Goal: Information Seeking & Learning: Learn about a topic

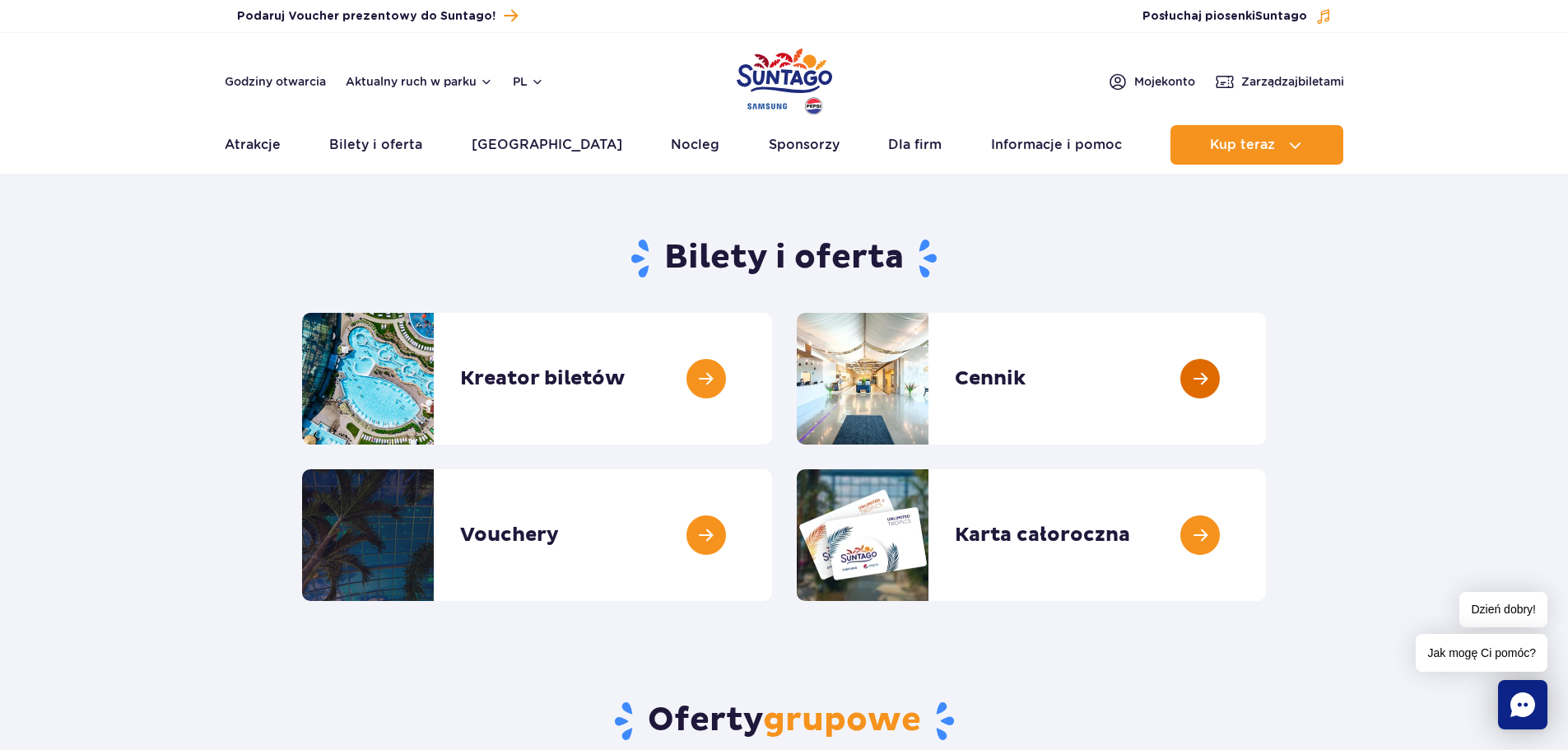
click at [1266, 378] on link at bounding box center [1266, 378] width 0 height 131
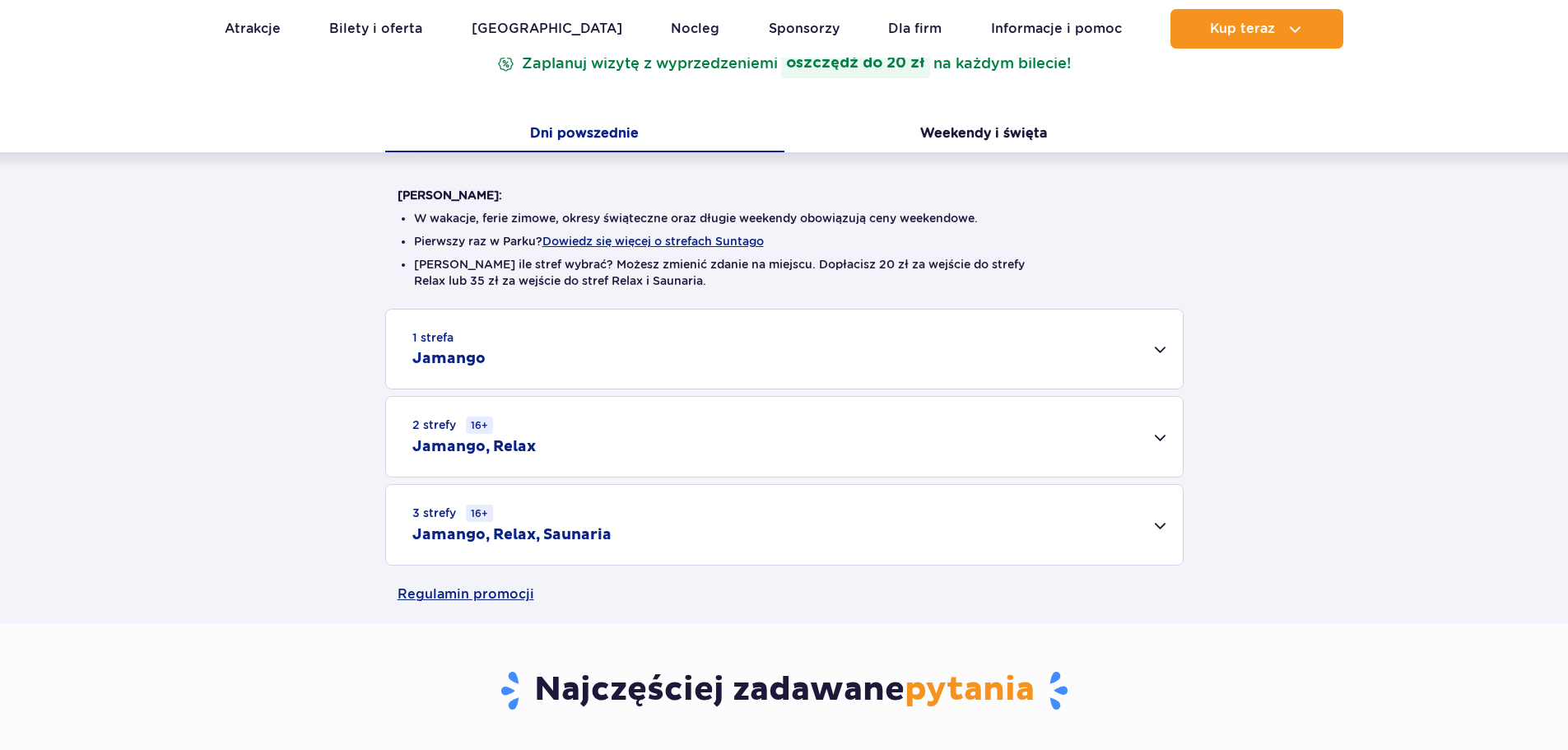
scroll to position [329, 0]
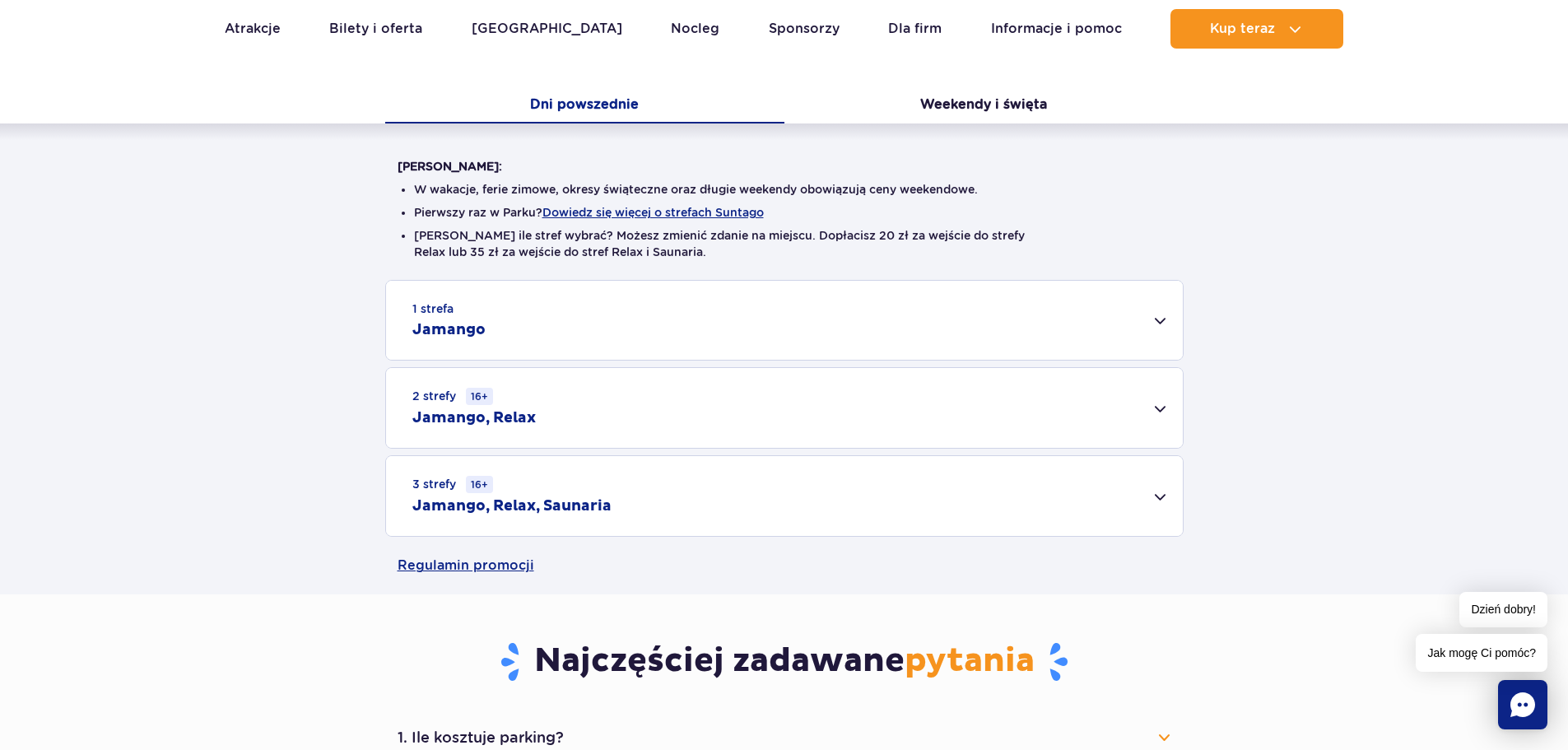
click at [1159, 318] on div "1 strefa Jamango" at bounding box center [785, 320] width 797 height 79
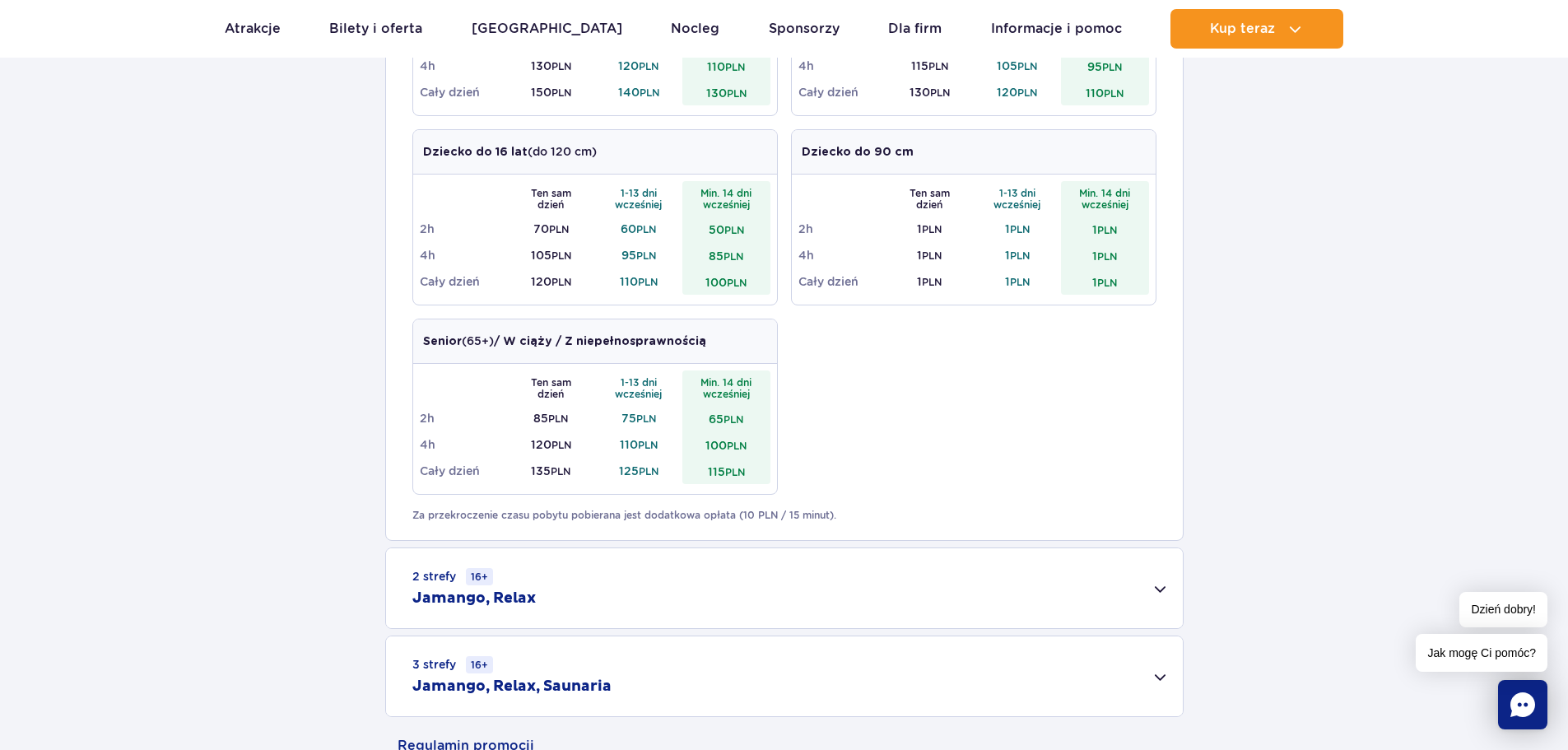
scroll to position [906, 0]
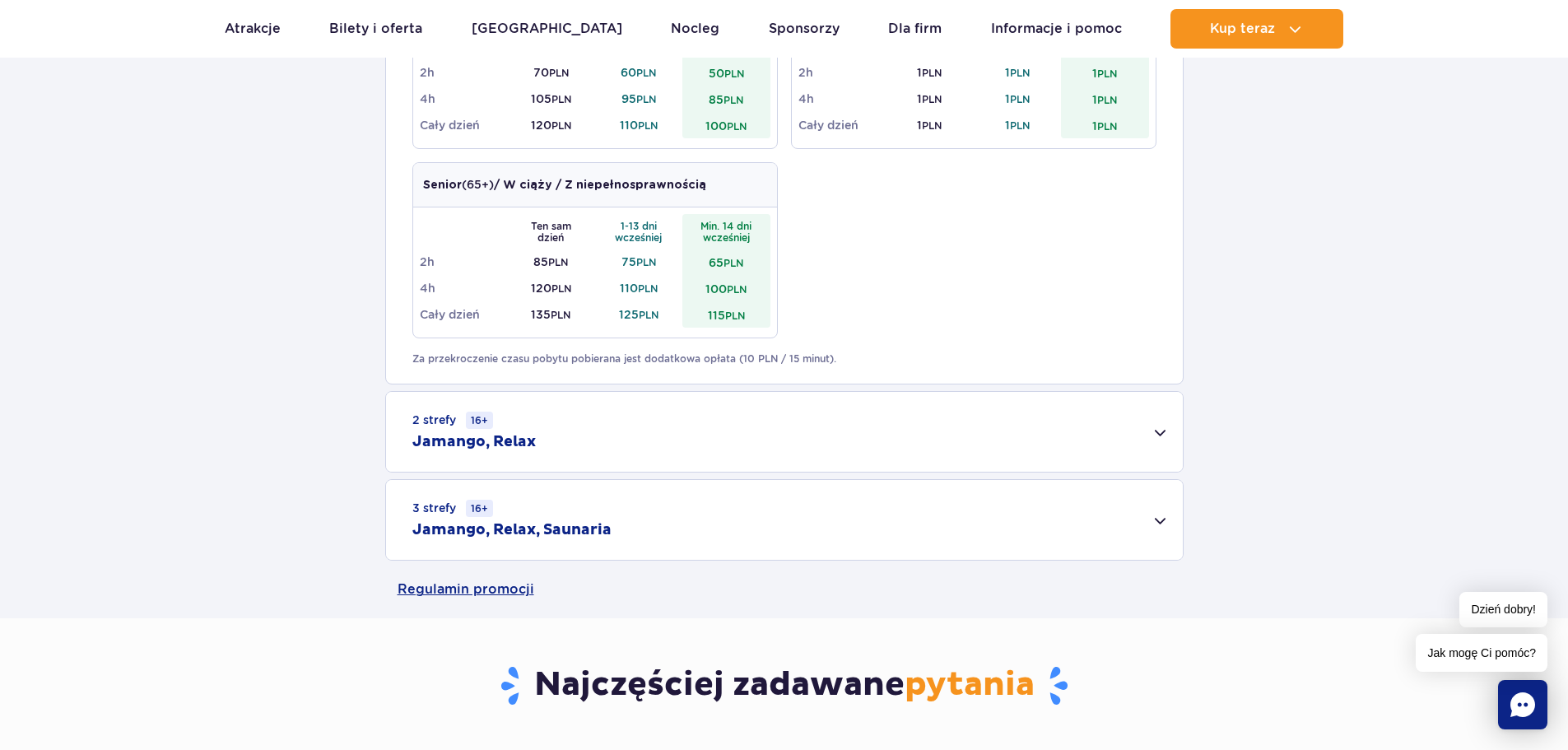
click at [1163, 429] on div "2 strefy 16+ Jamango, Relax" at bounding box center [785, 432] width 797 height 80
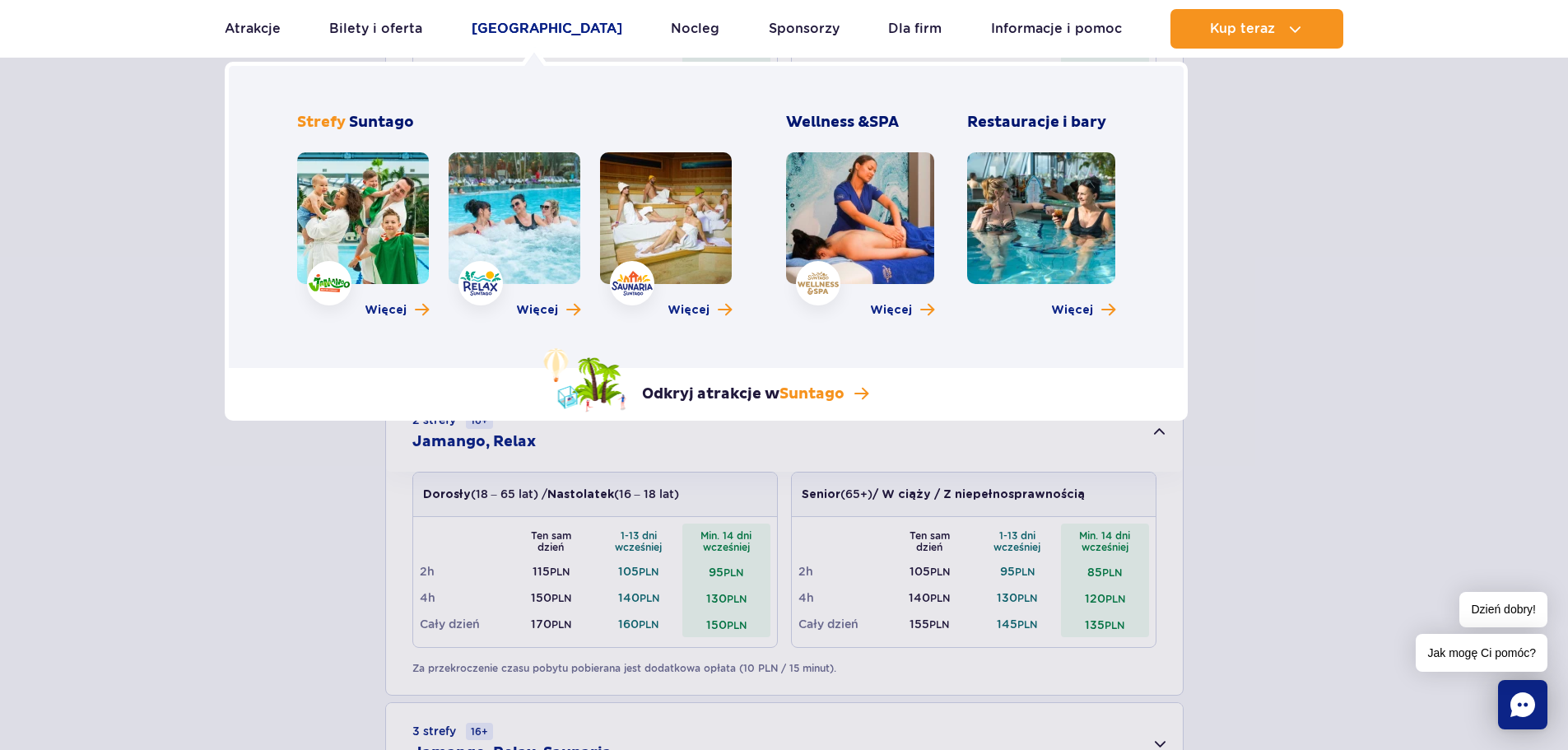
click at [531, 29] on link "Poznaj park" at bounding box center [546, 28] width 151 height 39
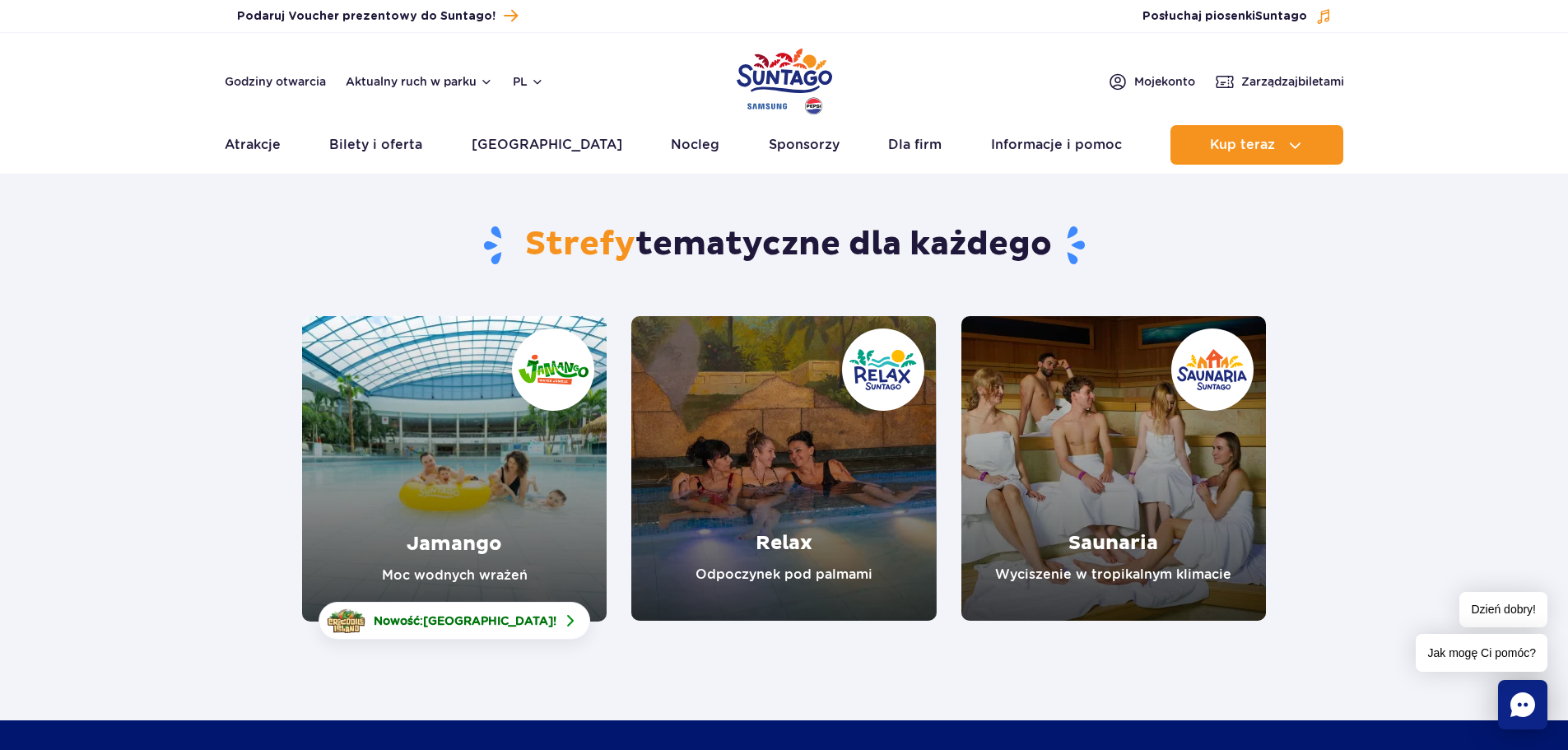
click at [490, 500] on link "Jamango" at bounding box center [454, 468] width 305 height 305
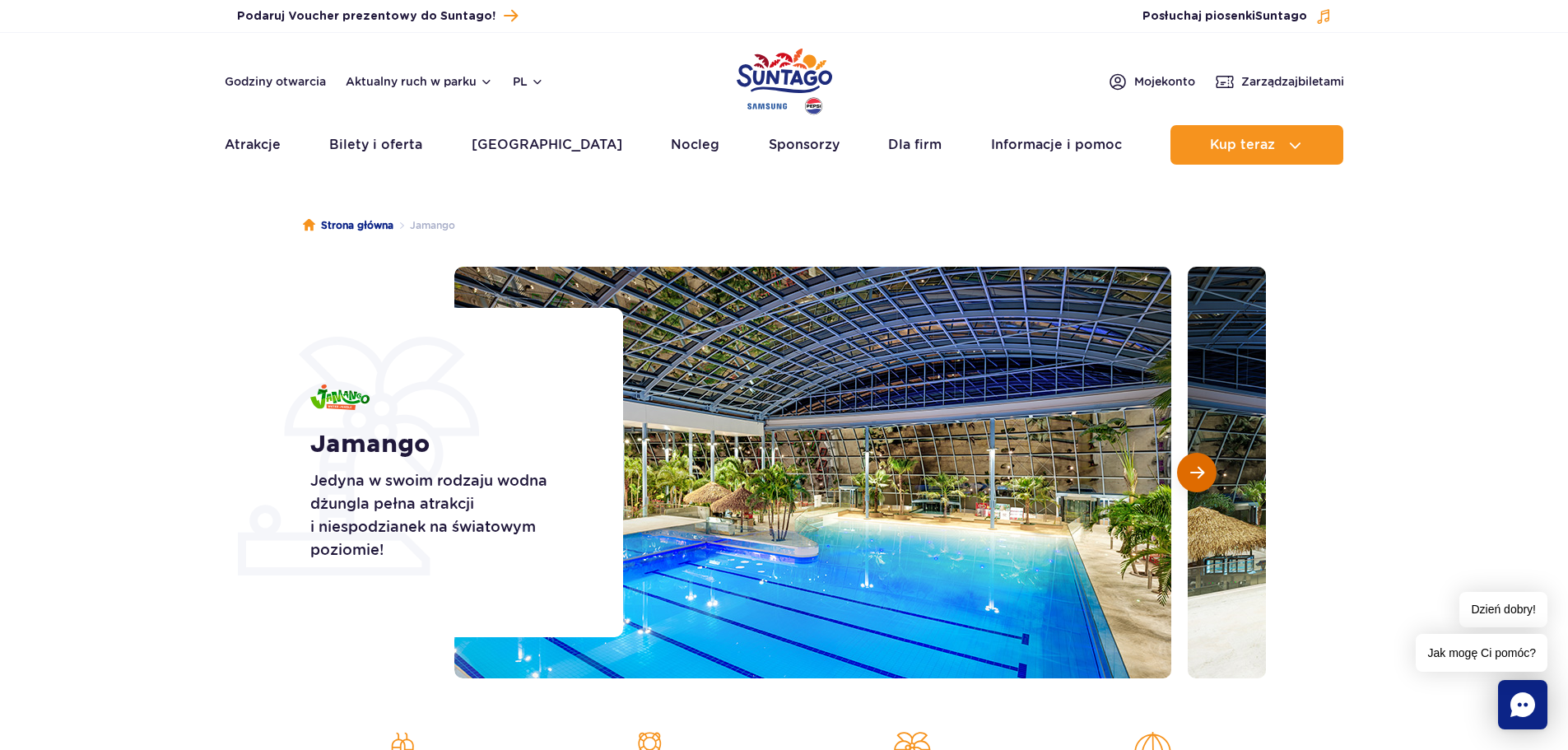
click at [1190, 466] on span "Następny slajd" at bounding box center [1197, 472] width 14 height 15
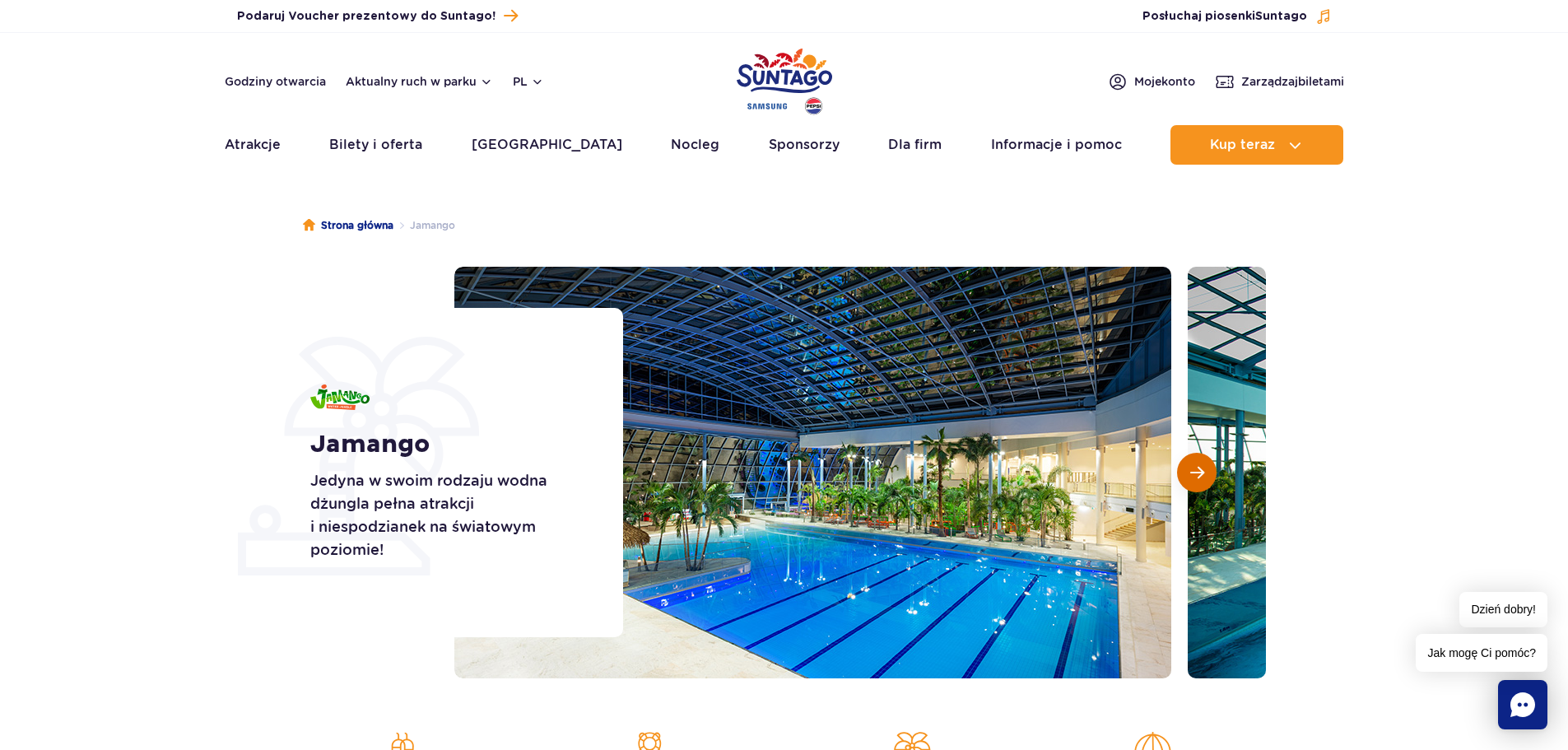
click at [1190, 466] on span "Następny slajd" at bounding box center [1197, 472] width 14 height 15
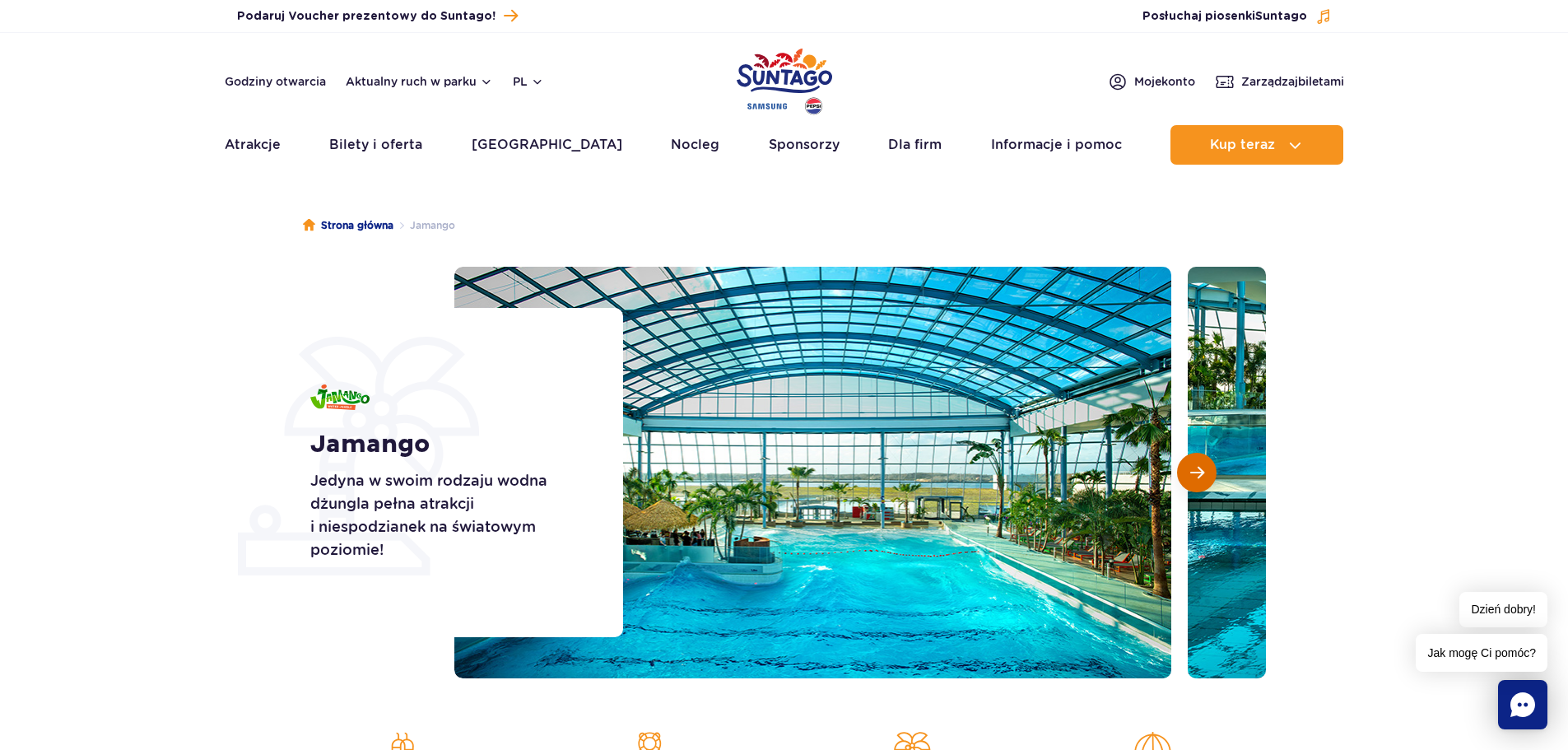
click at [1190, 466] on span "Następny slajd" at bounding box center [1197, 472] width 14 height 15
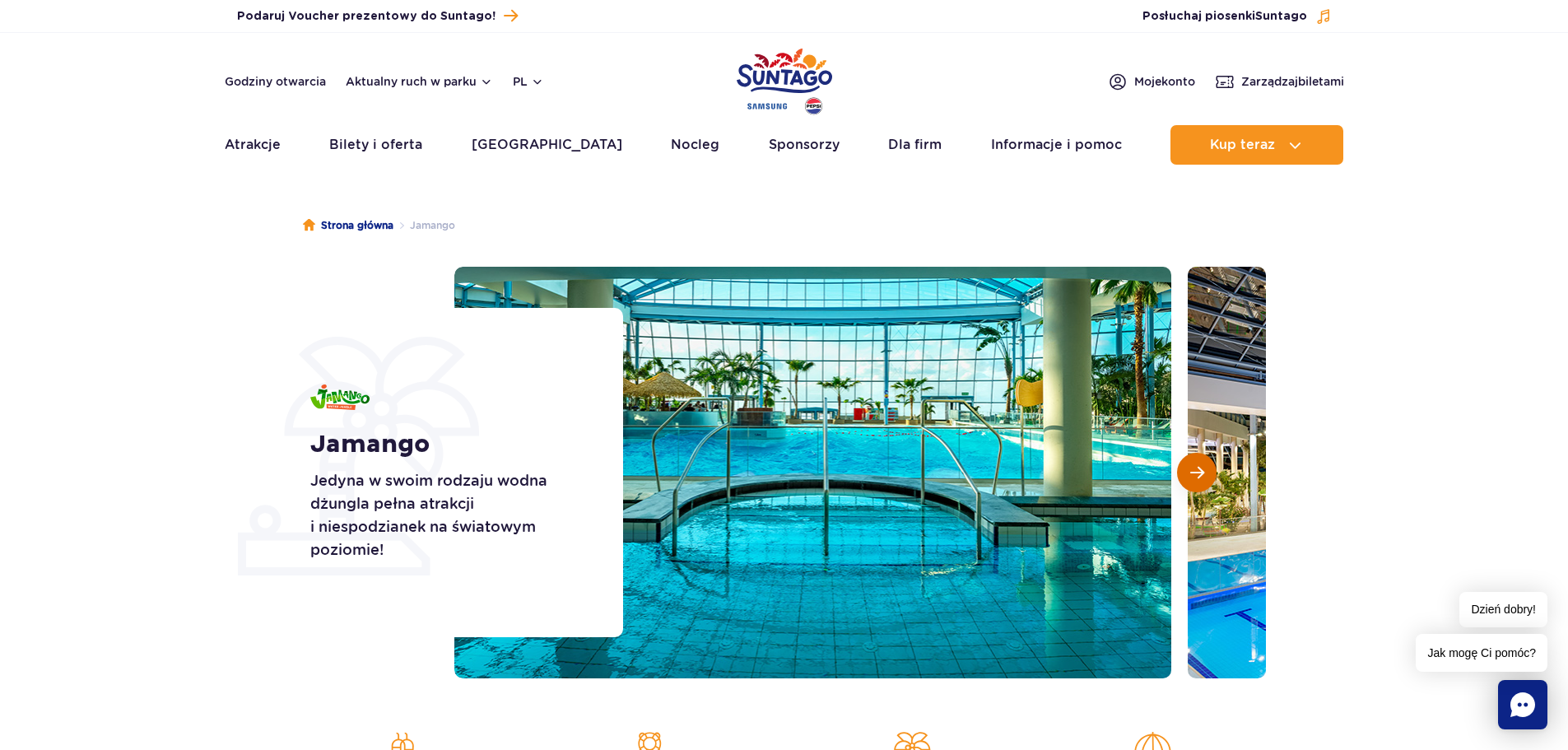
click at [1190, 466] on span "Następny slajd" at bounding box center [1197, 472] width 14 height 15
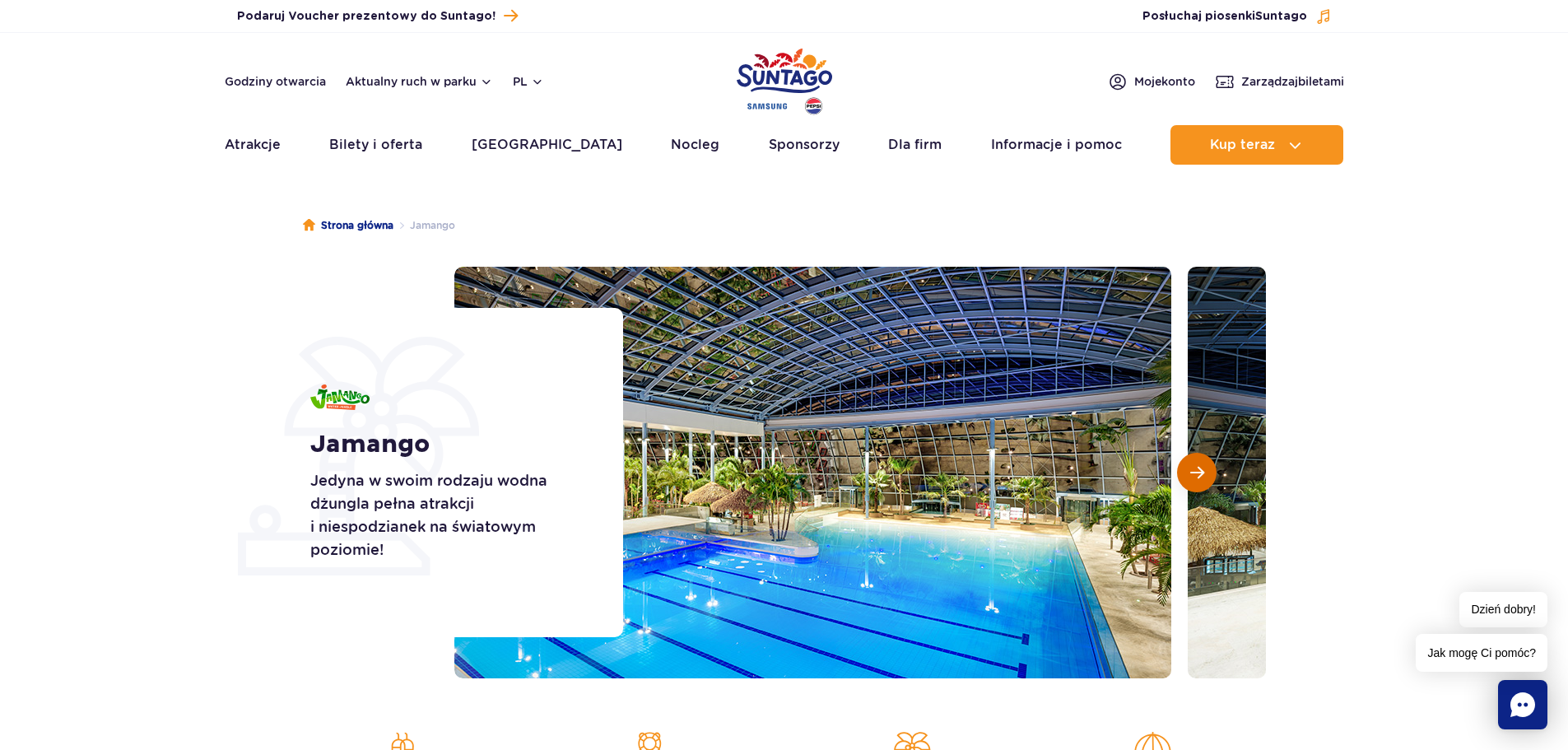
click at [1190, 466] on span "Następny slajd" at bounding box center [1197, 472] width 14 height 15
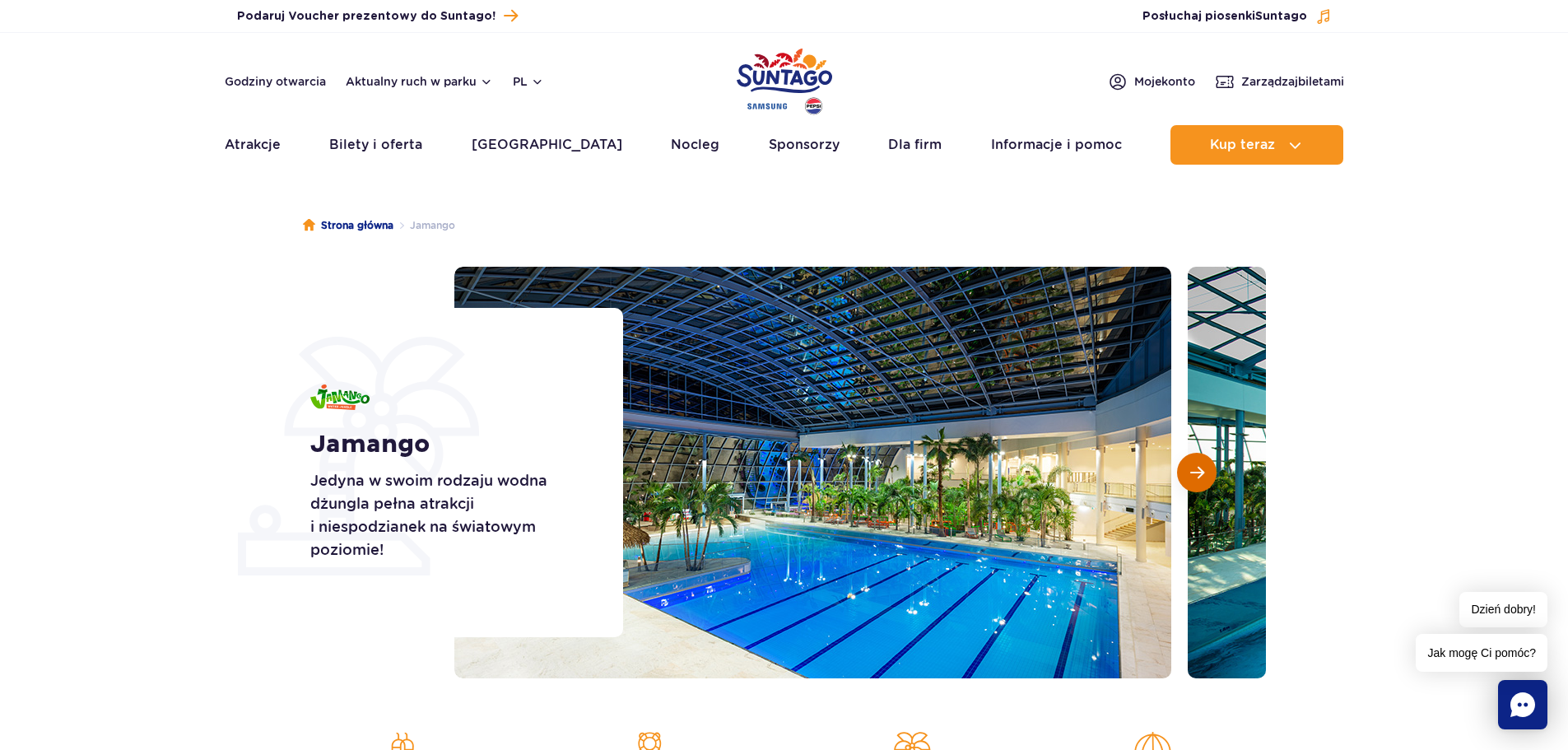
click at [1190, 466] on span "Następny slajd" at bounding box center [1197, 472] width 14 height 15
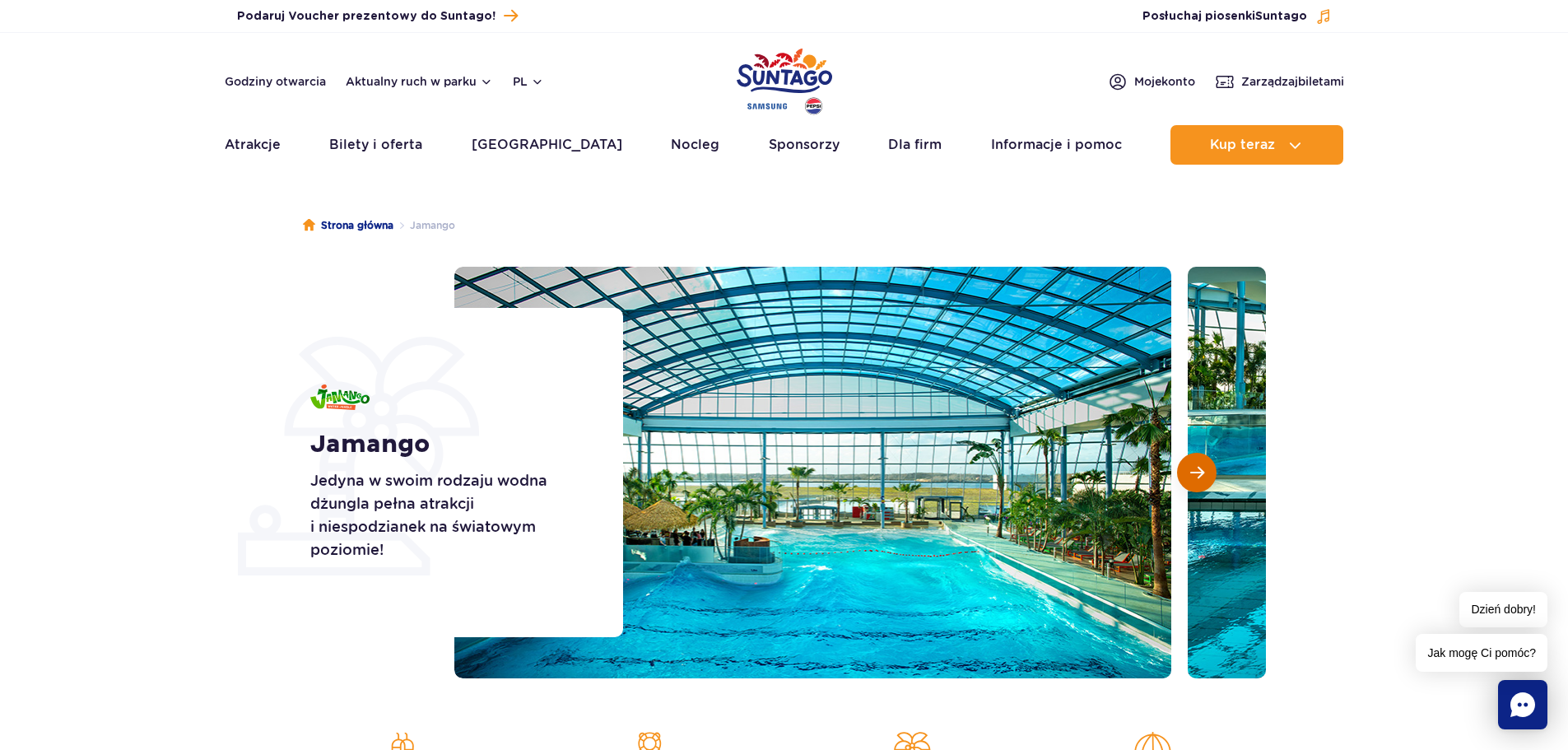
click at [1190, 466] on span "Następny slajd" at bounding box center [1197, 472] width 14 height 15
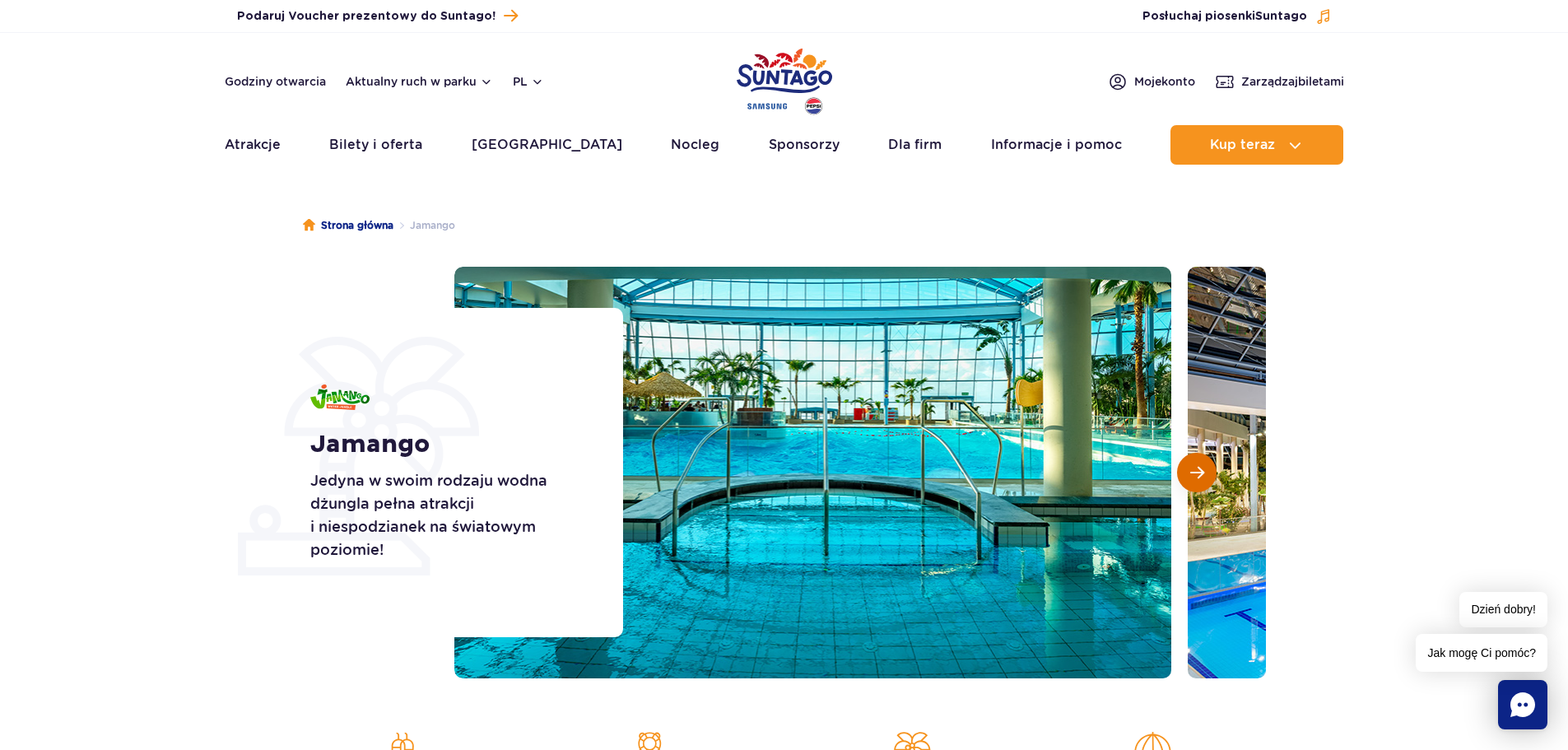
click at [1190, 466] on span "Następny slajd" at bounding box center [1197, 472] width 14 height 15
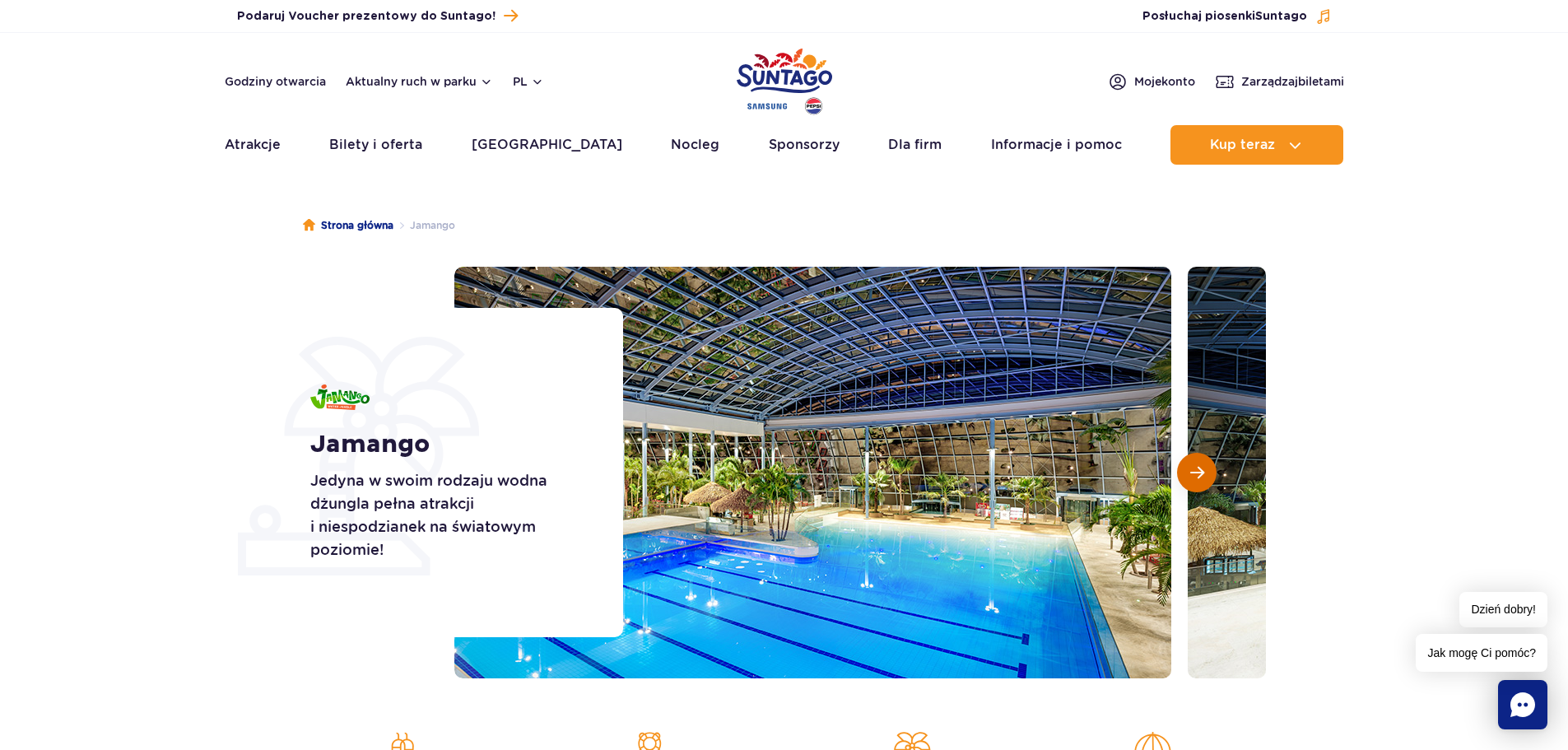
click at [1190, 466] on span "Następny slajd" at bounding box center [1197, 472] width 14 height 15
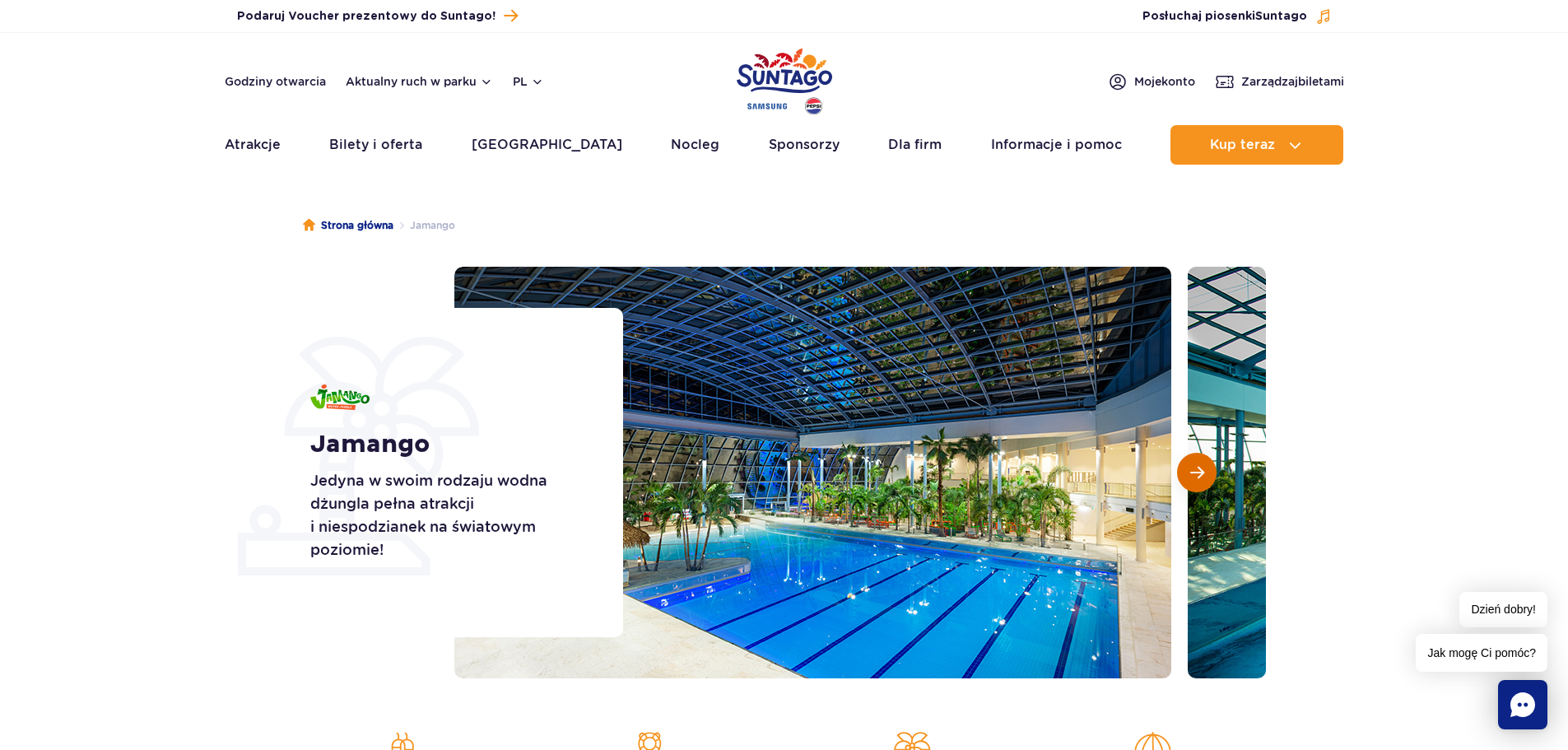
click at [1190, 466] on span "Następny slajd" at bounding box center [1197, 472] width 14 height 15
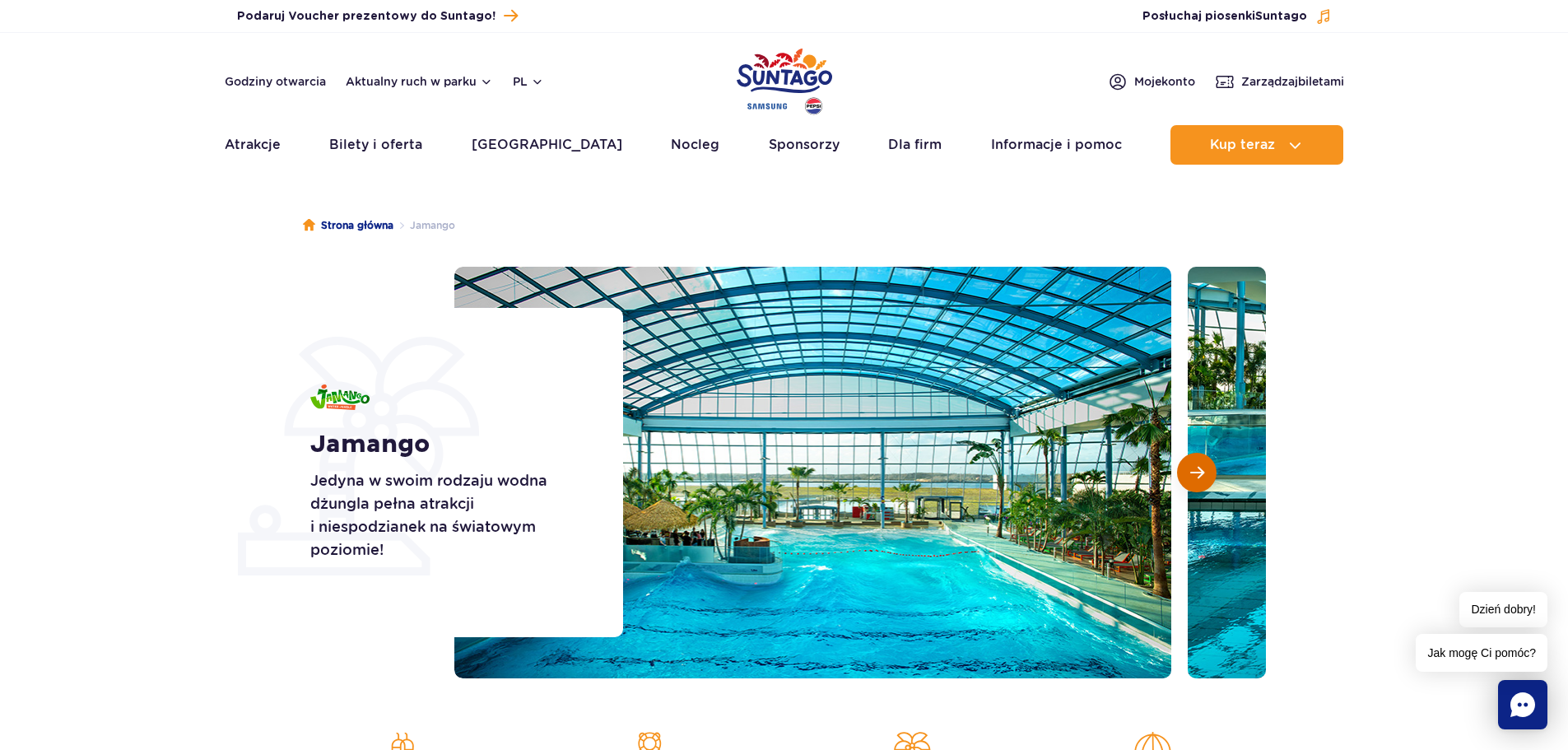
click at [1190, 466] on span "Następny slajd" at bounding box center [1197, 472] width 14 height 15
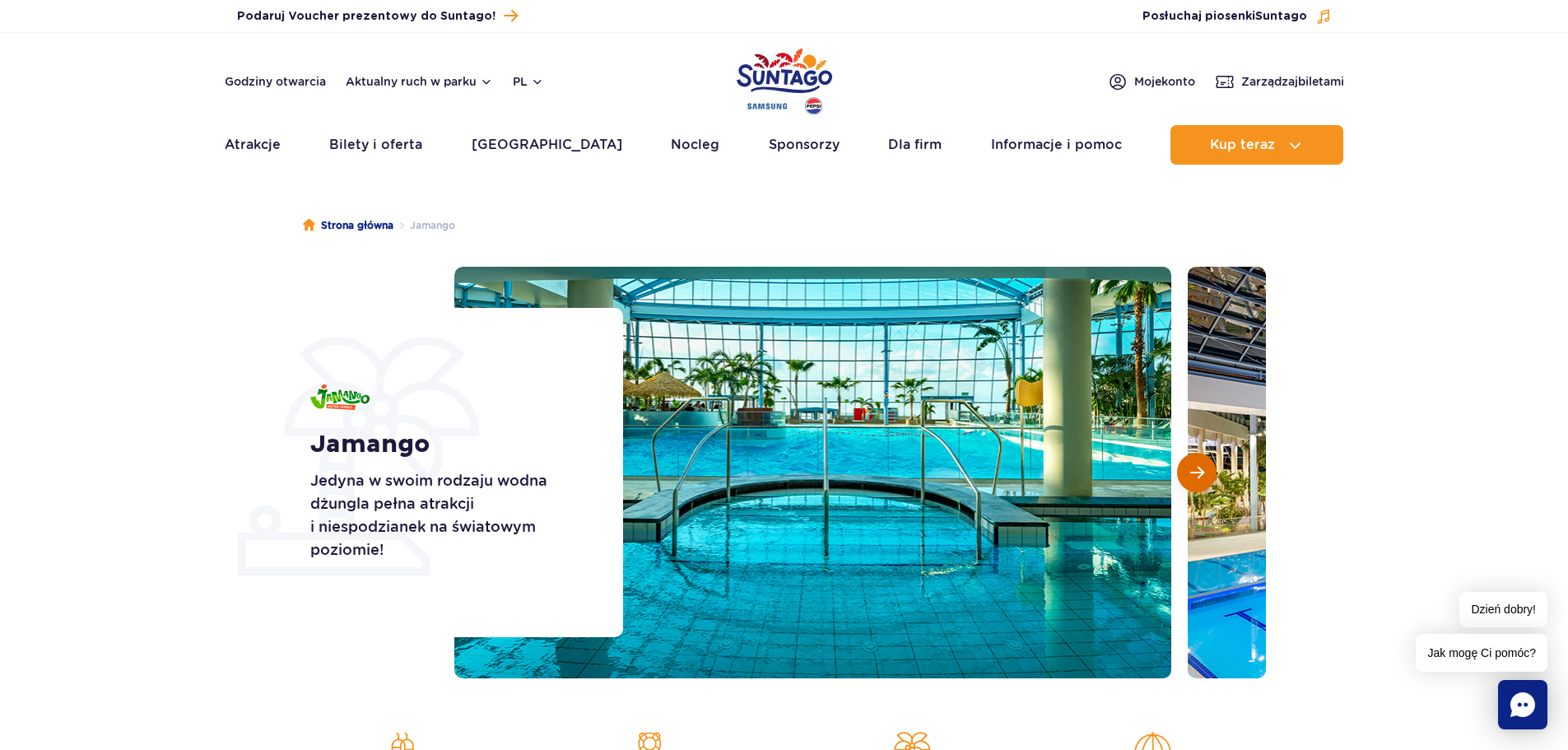
click at [1190, 466] on span "Następny slajd" at bounding box center [1197, 472] width 14 height 15
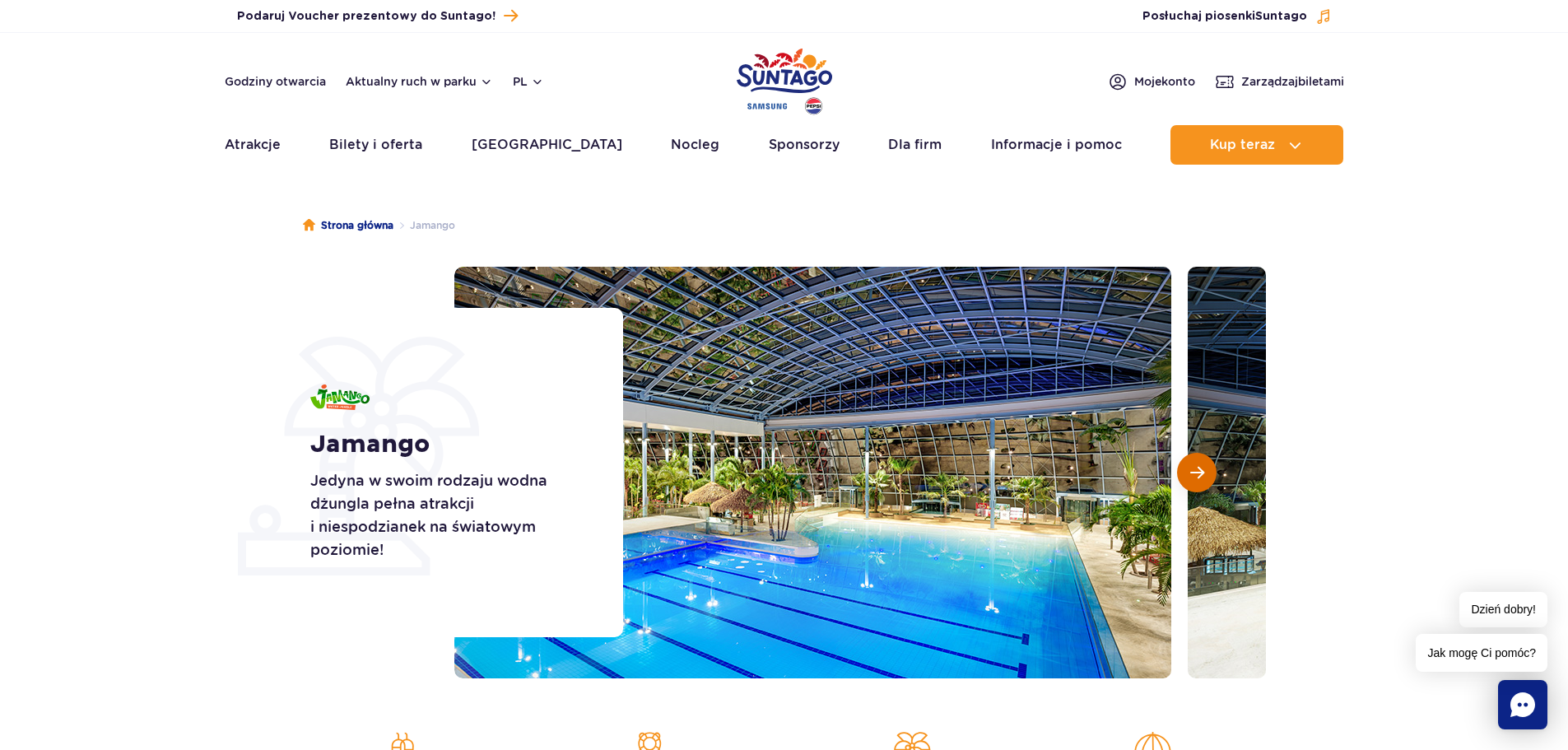
click at [1190, 466] on span "Następny slajd" at bounding box center [1197, 472] width 14 height 15
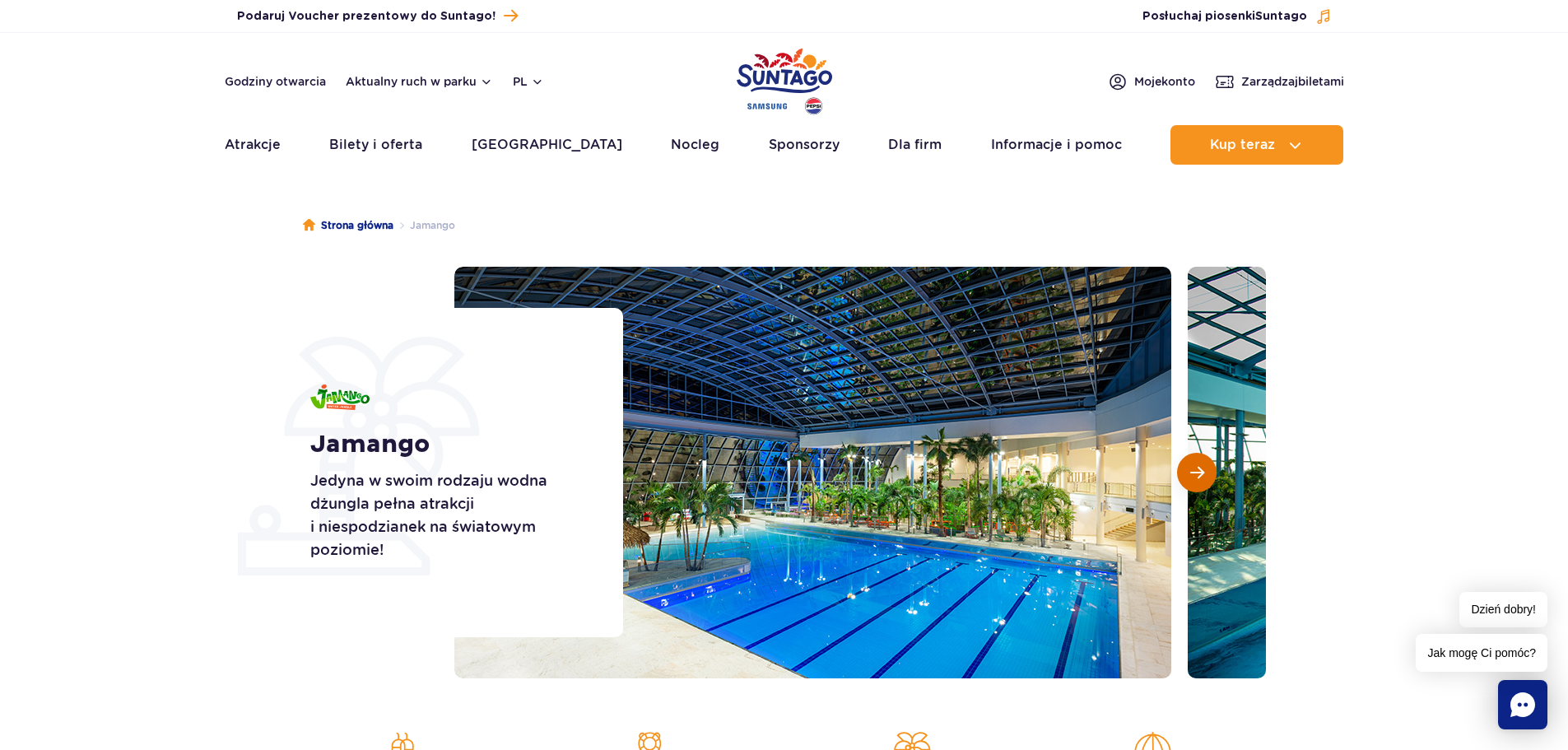
click at [1190, 466] on span "Następny slajd" at bounding box center [1197, 472] width 14 height 15
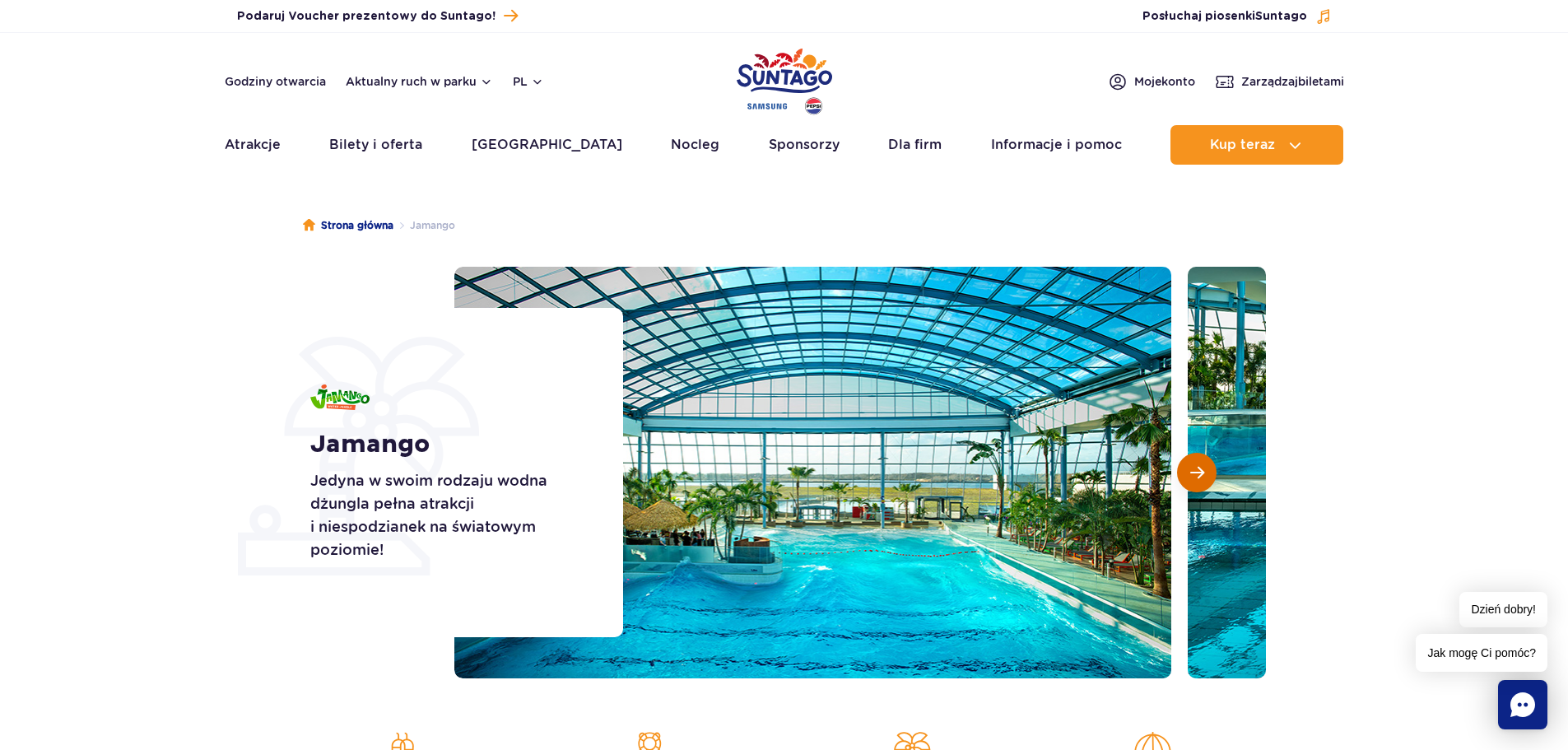
click at [1190, 466] on span "Następny slajd" at bounding box center [1197, 472] width 14 height 15
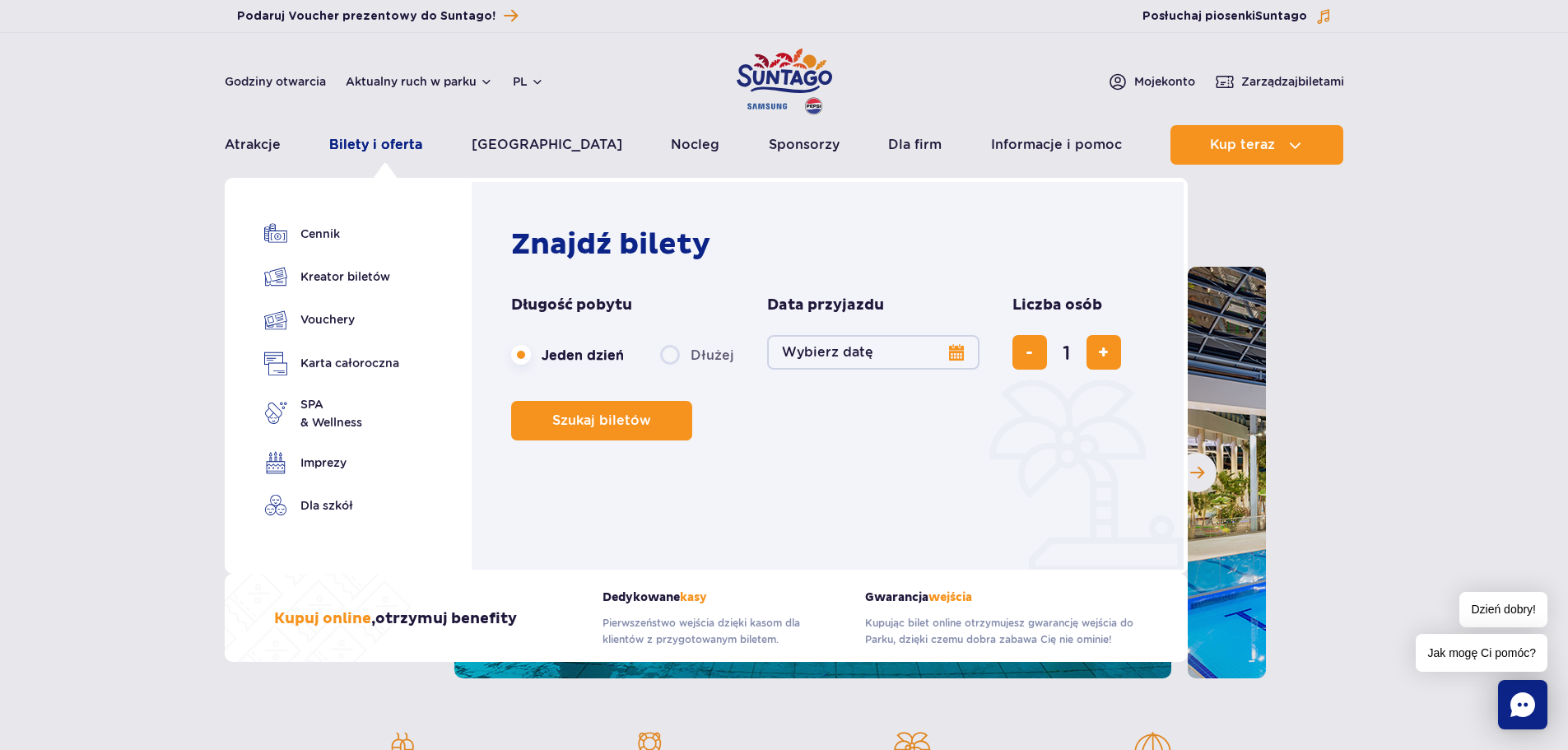
click at [371, 140] on link "Bilety i oferta" at bounding box center [375, 144] width 93 height 39
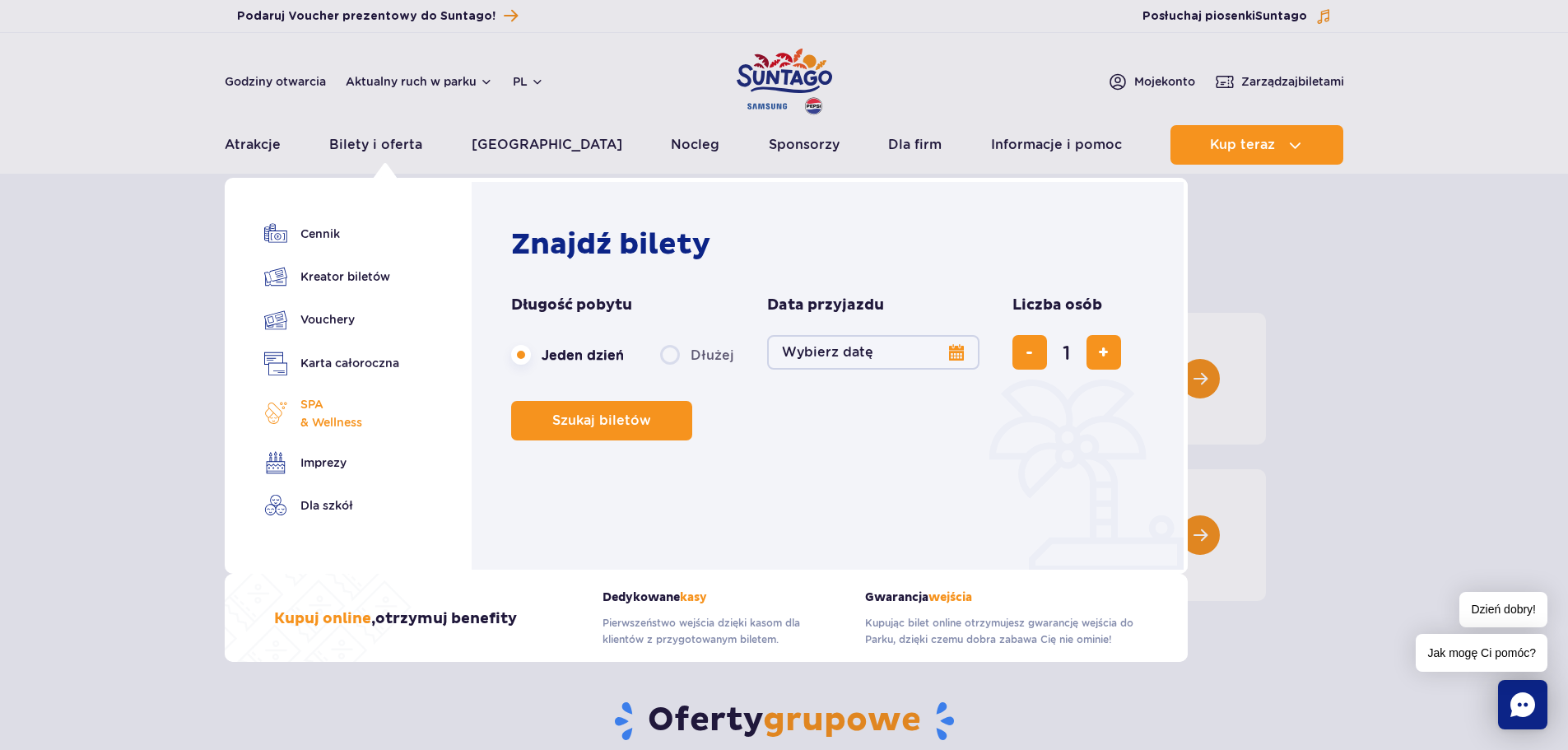
click at [329, 413] on span "SPA & Wellness" at bounding box center [331, 413] width 62 height 37
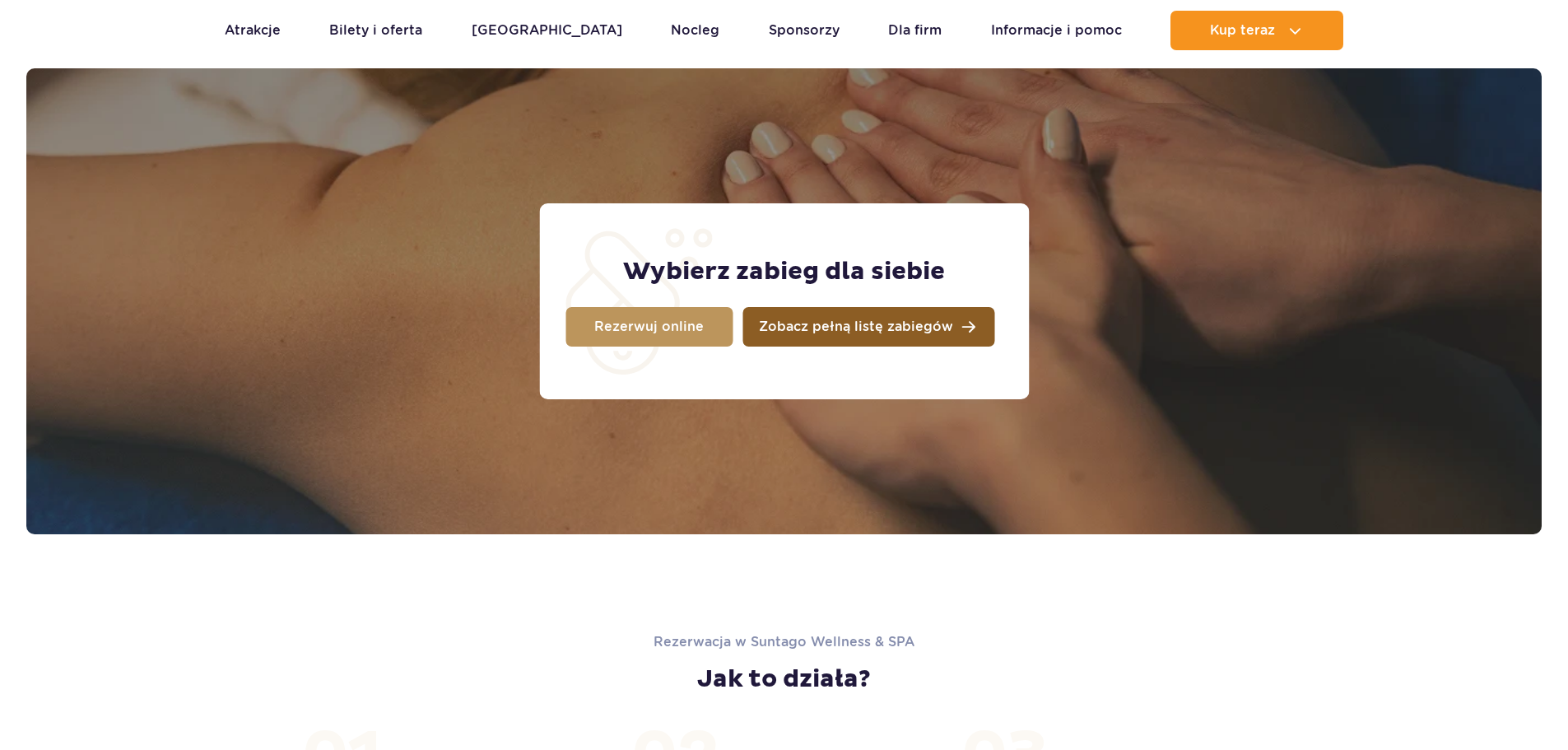
scroll to position [1298, 0]
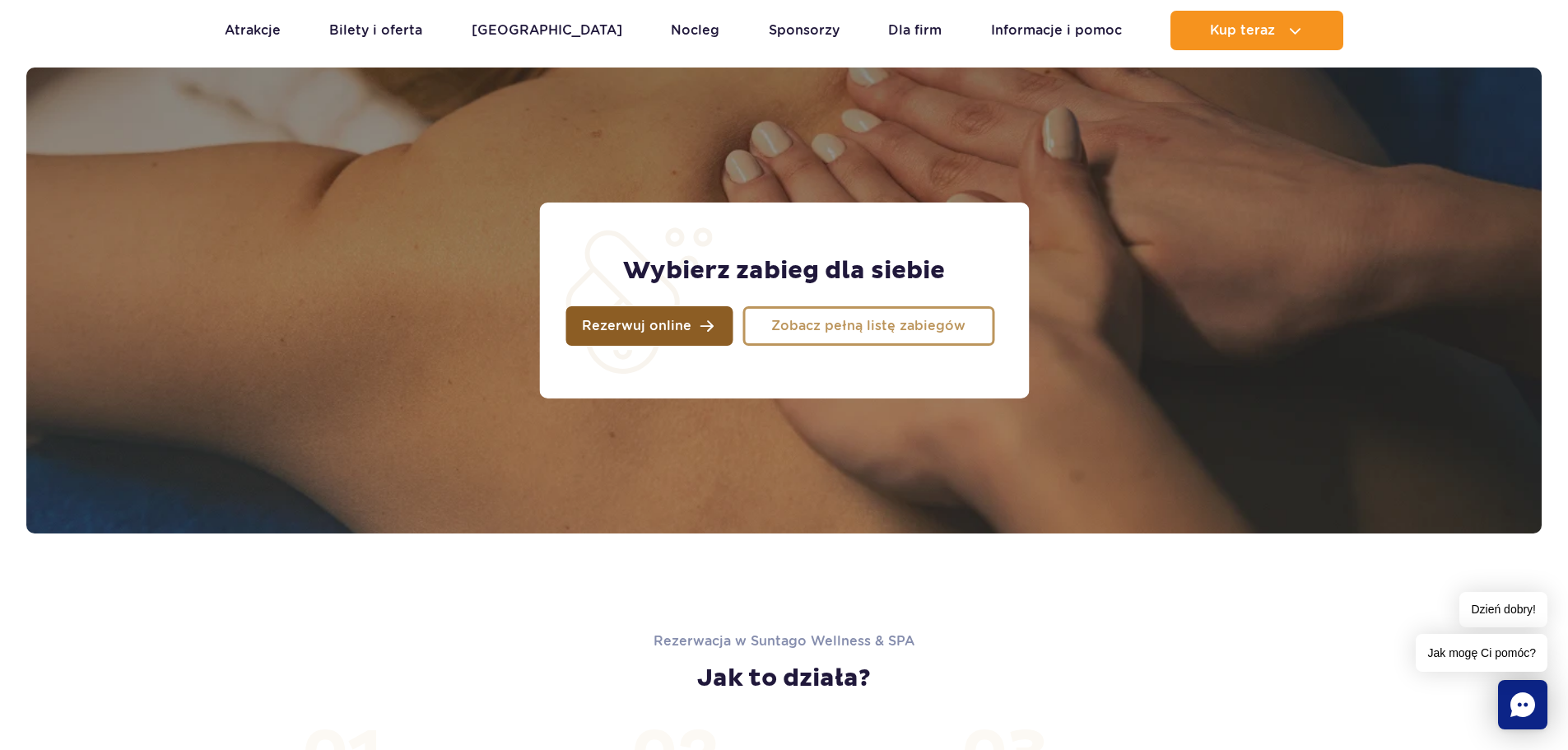
click at [704, 326] on link "Rezerwuj online" at bounding box center [649, 325] width 167 height 39
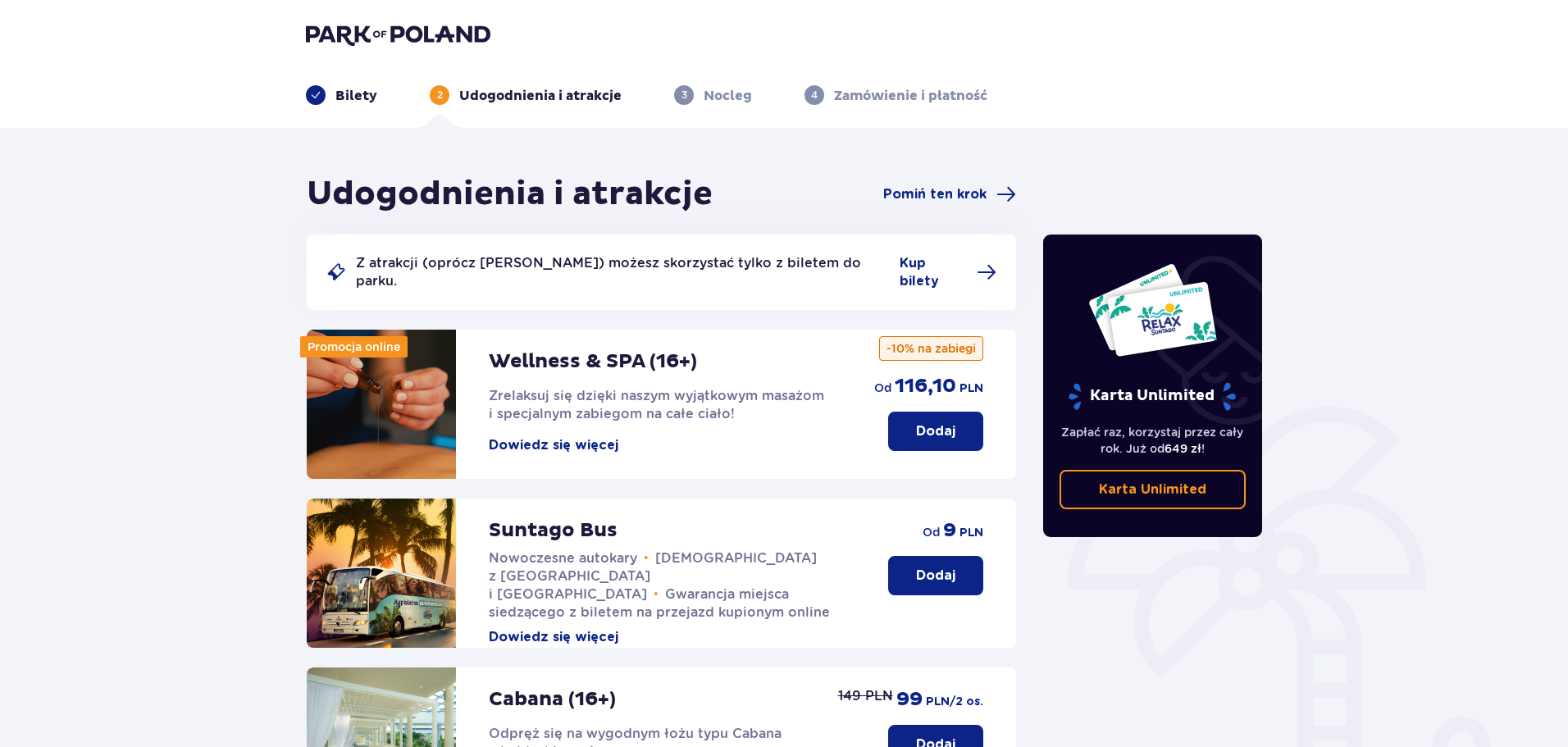
click at [586, 436] on button "Dowiedz się więcej" at bounding box center [553, 445] width 129 height 18
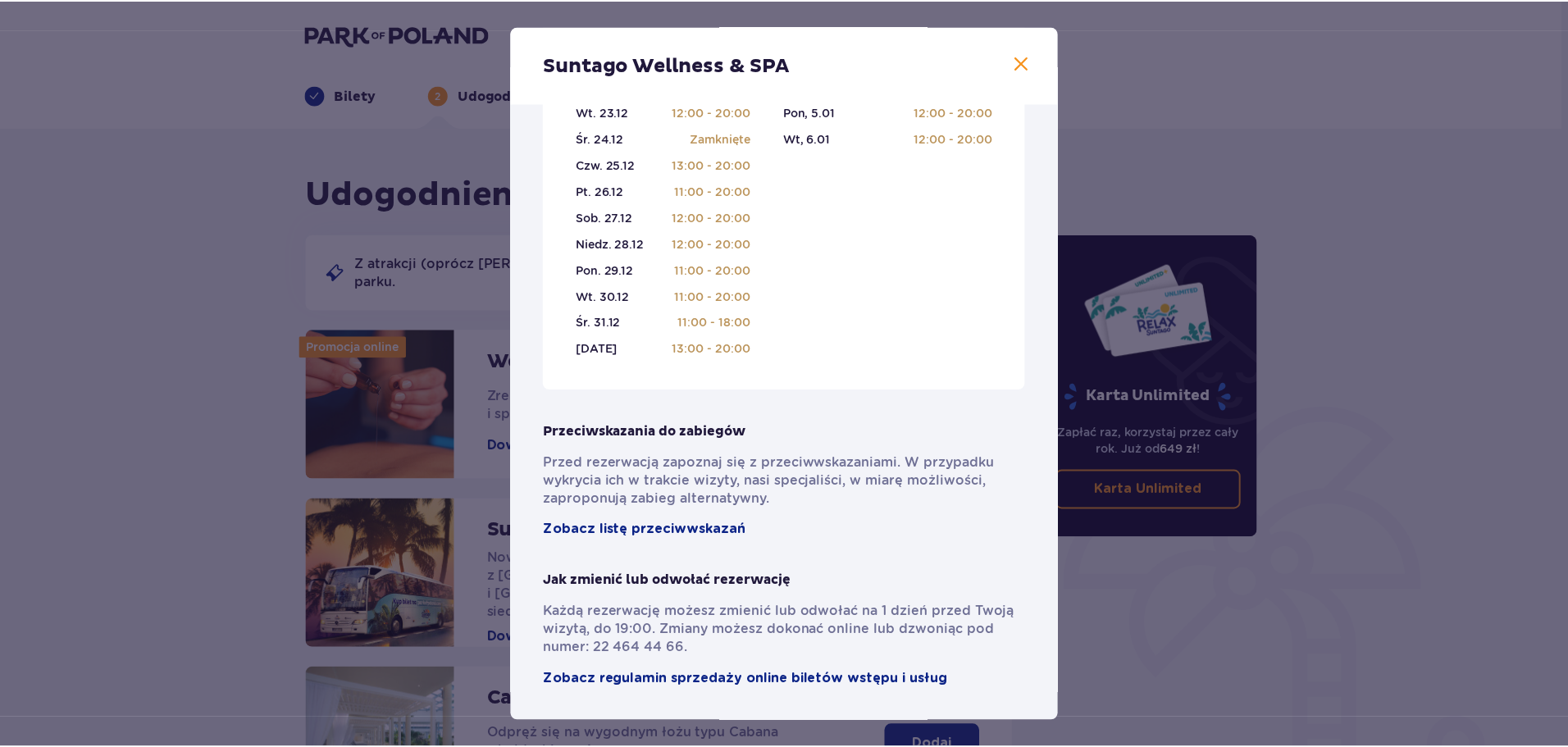
scroll to position [534, 0]
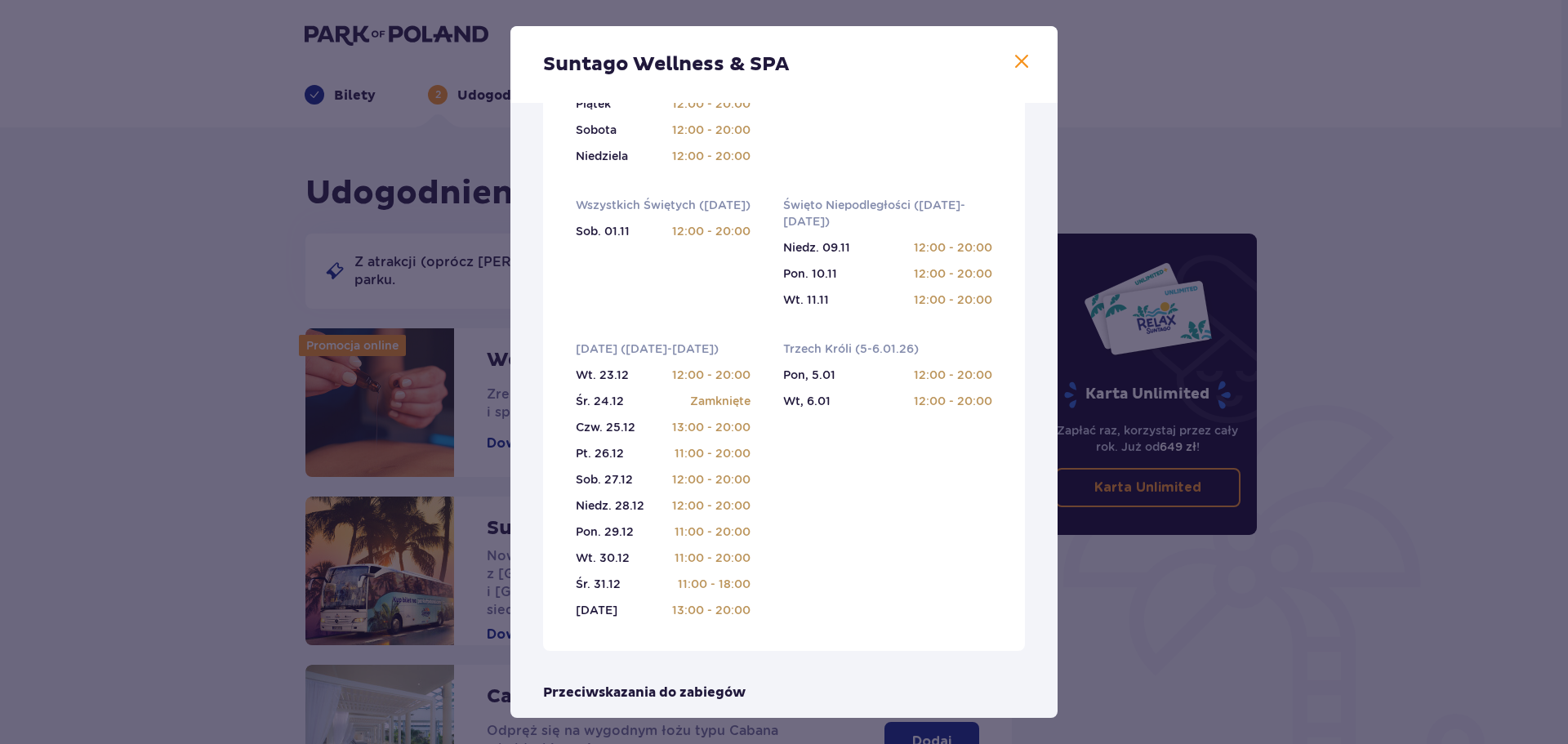
click at [1015, 63] on span at bounding box center [1021, 62] width 20 height 20
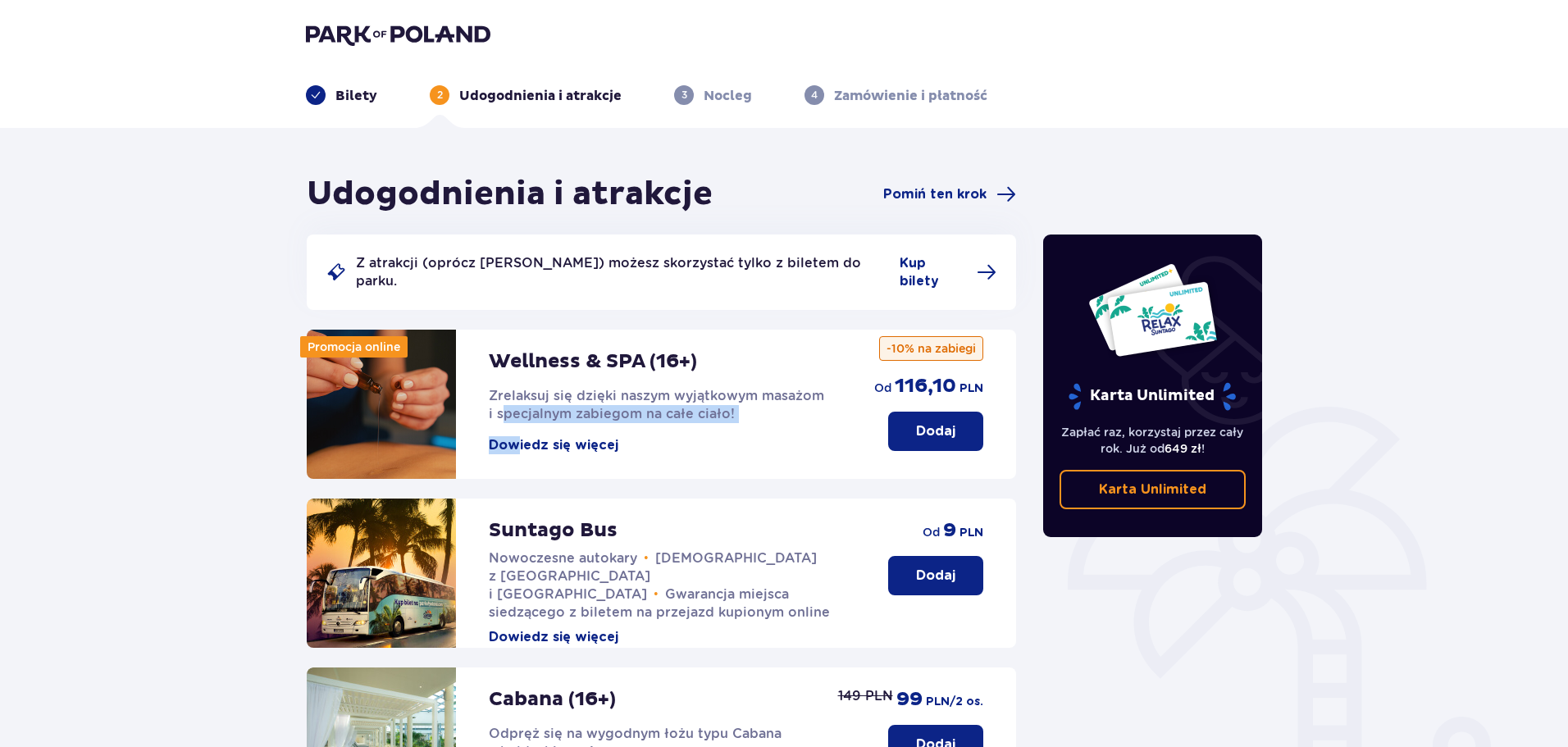
drag, startPoint x: 505, startPoint y: 401, endPoint x: 523, endPoint y: 422, distance: 27.7
click at [520, 422] on div "Wellness & SPA (16+) Zrelaksuj się dzięki naszym wyjątkowym masażom i specjalny…" at bounding box center [665, 392] width 353 height 125
click at [525, 436] on button "Dowiedz się więcej" at bounding box center [553, 445] width 129 height 18
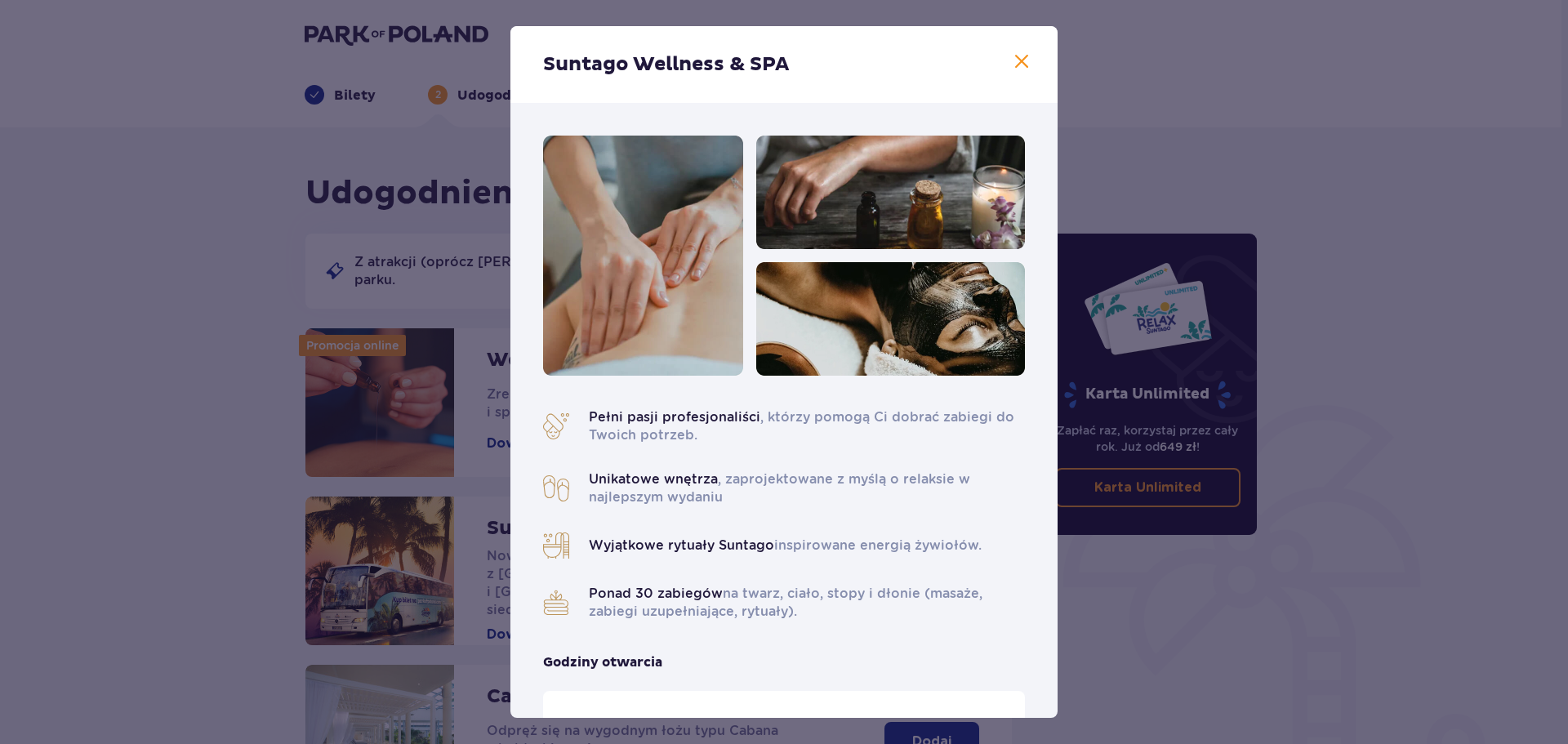
click at [1026, 63] on div "Suntago Wellness & SPA" at bounding box center [784, 64] width 547 height 77
click at [1005, 54] on div "Suntago Wellness & SPA" at bounding box center [784, 64] width 547 height 77
click at [1011, 58] on span at bounding box center [1021, 62] width 20 height 20
